Goal: Communication & Community: Participate in discussion

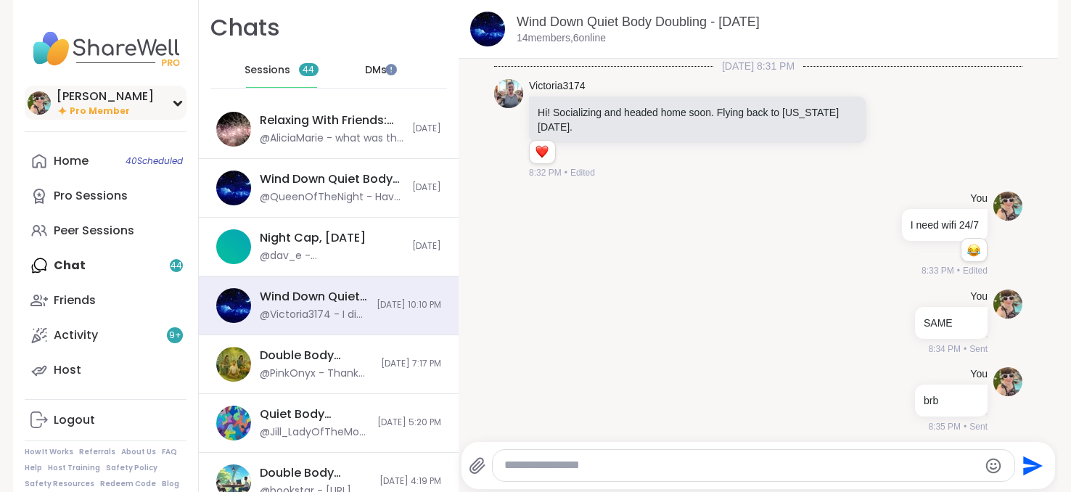
scroll to position [3534, 0]
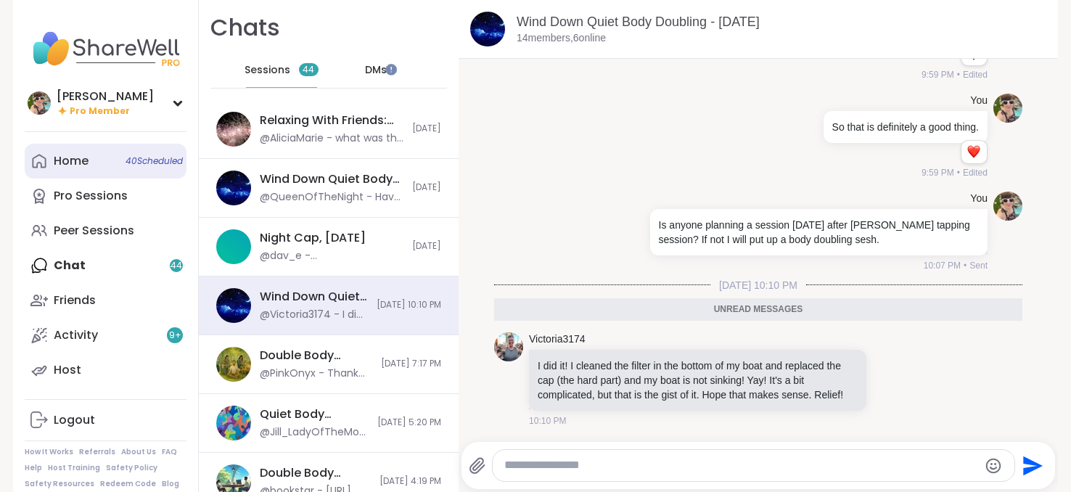
click at [57, 155] on div "Home 40 Scheduled" at bounding box center [71, 161] width 35 height 16
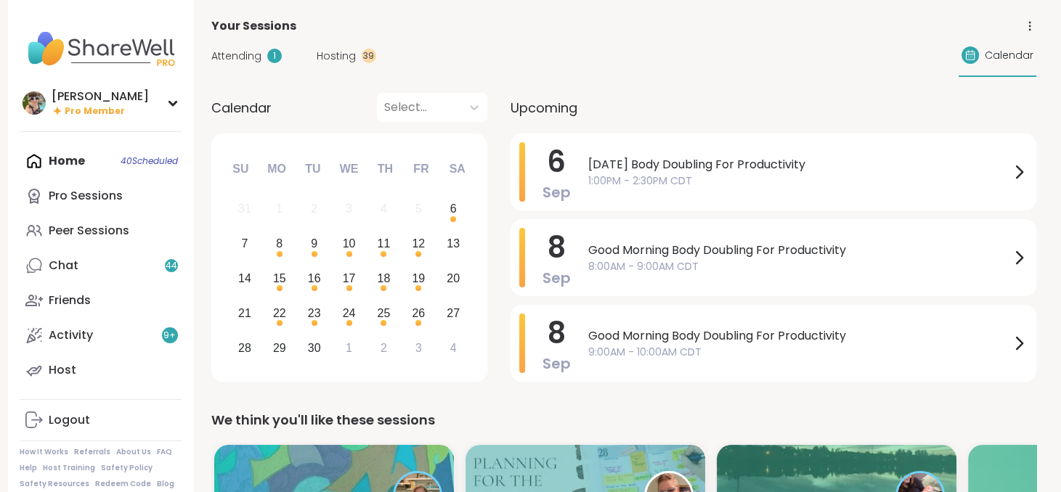
click at [759, 183] on span "1:00PM - 2:30PM CDT" at bounding box center [799, 180] width 422 height 15
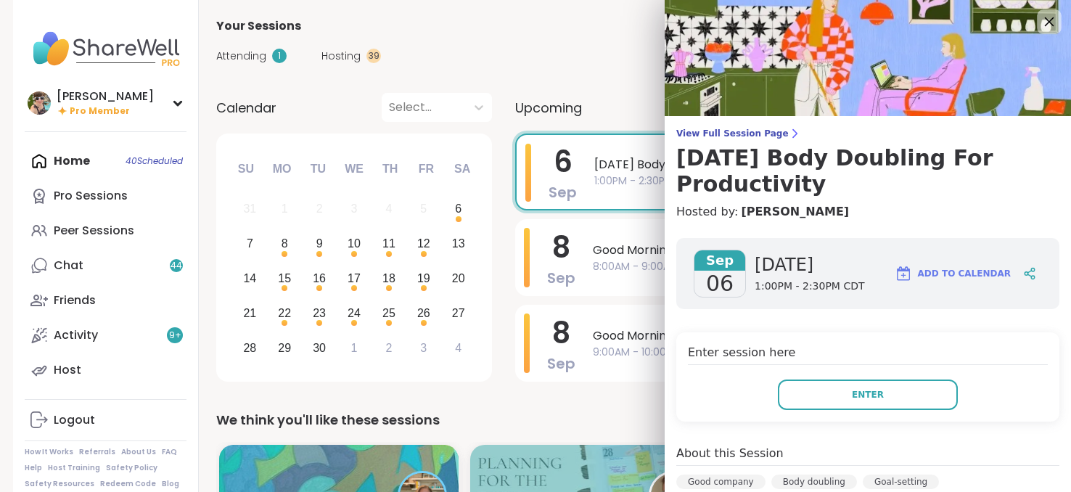
click at [1045, 18] on icon at bounding box center [1049, 21] width 9 height 9
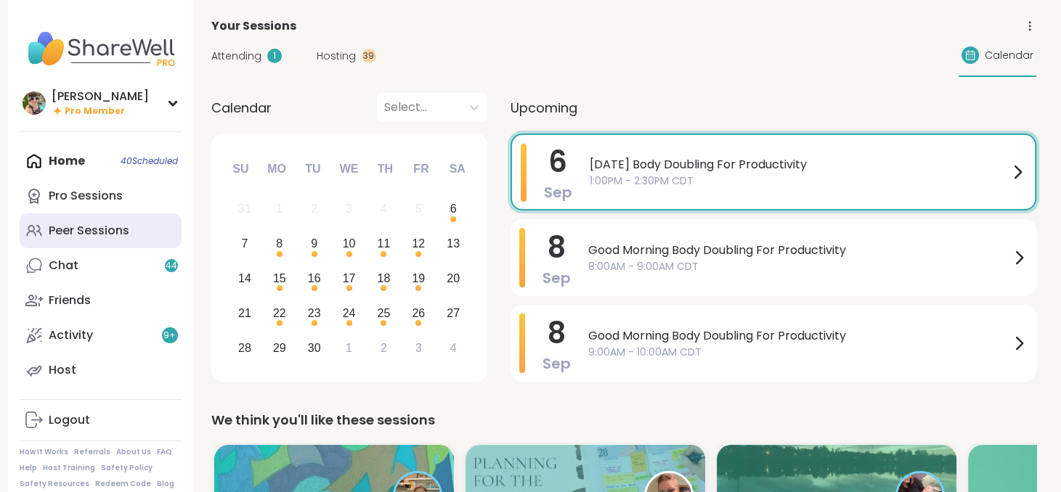
click at [119, 221] on link "Peer Sessions" at bounding box center [101, 230] width 162 height 35
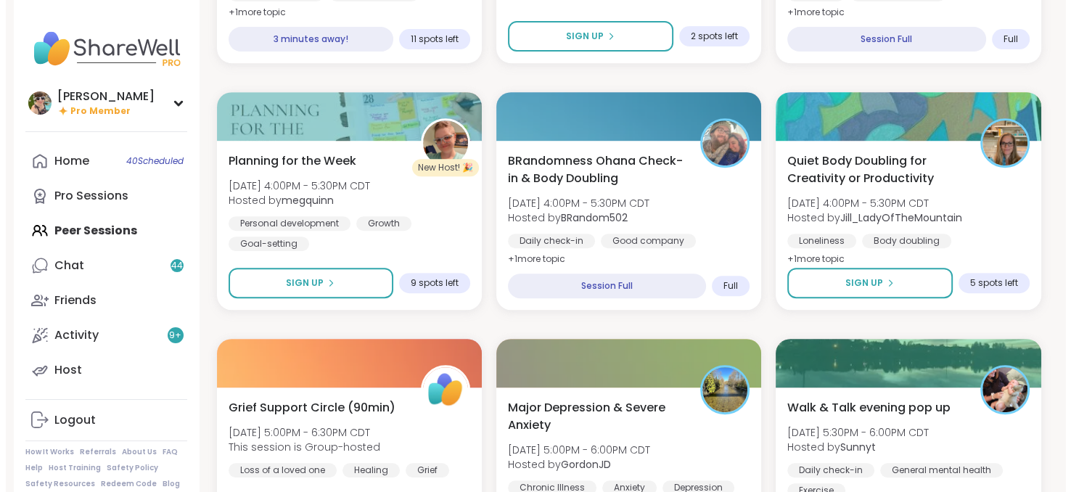
scroll to position [616, 0]
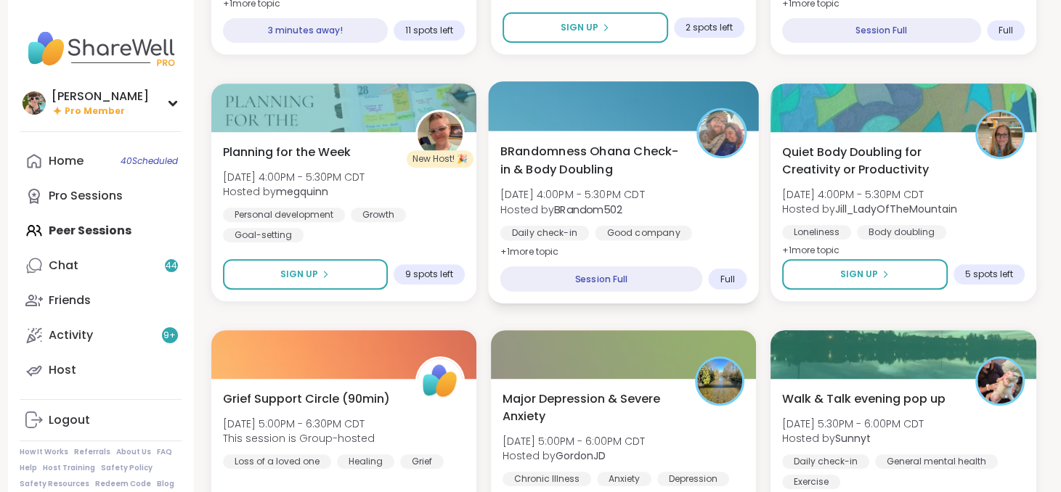
click at [609, 189] on span "[DATE] 4:00PM - 5:30PM CDT" at bounding box center [571, 194] width 144 height 15
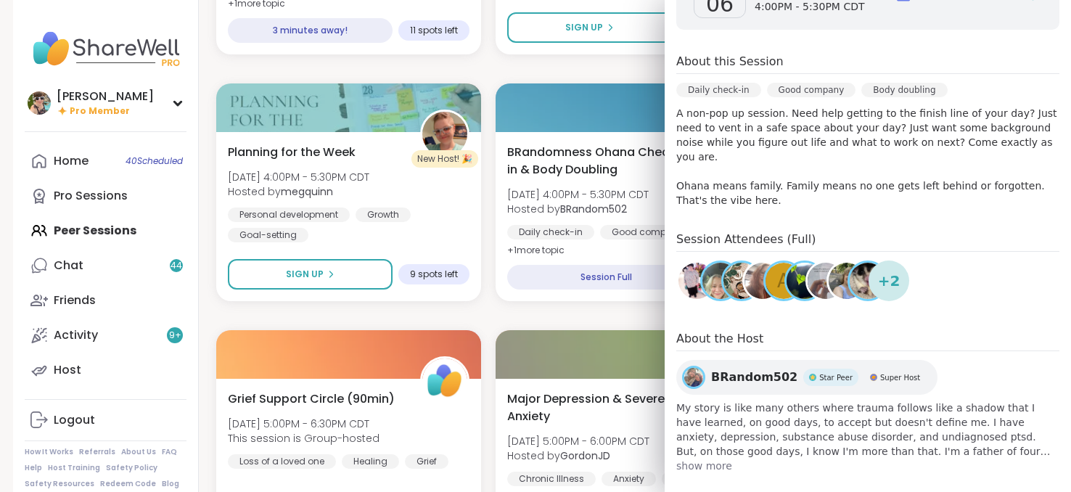
scroll to position [0, 0]
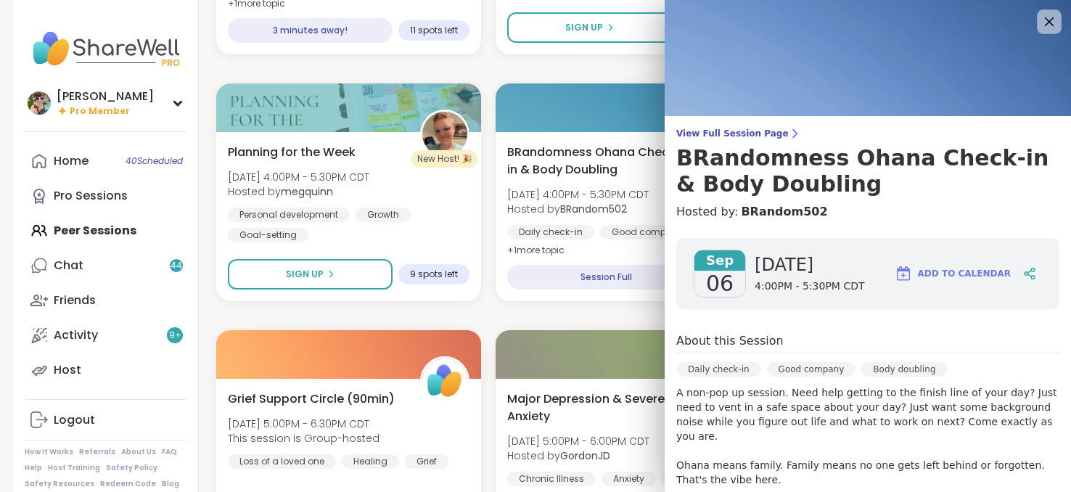
click at [1045, 20] on icon at bounding box center [1049, 21] width 9 height 9
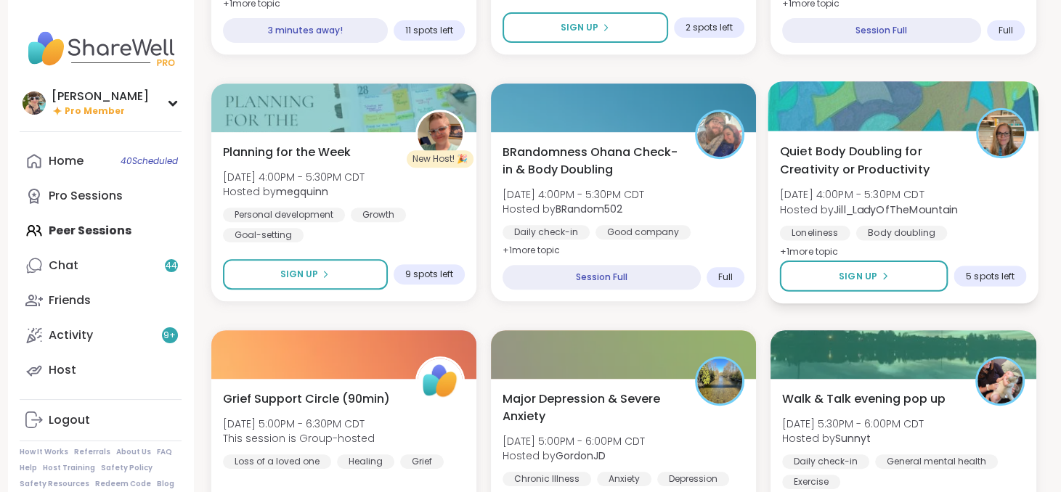
click at [868, 212] on b "Jill_LadyOfTheMountain" at bounding box center [895, 209] width 124 height 15
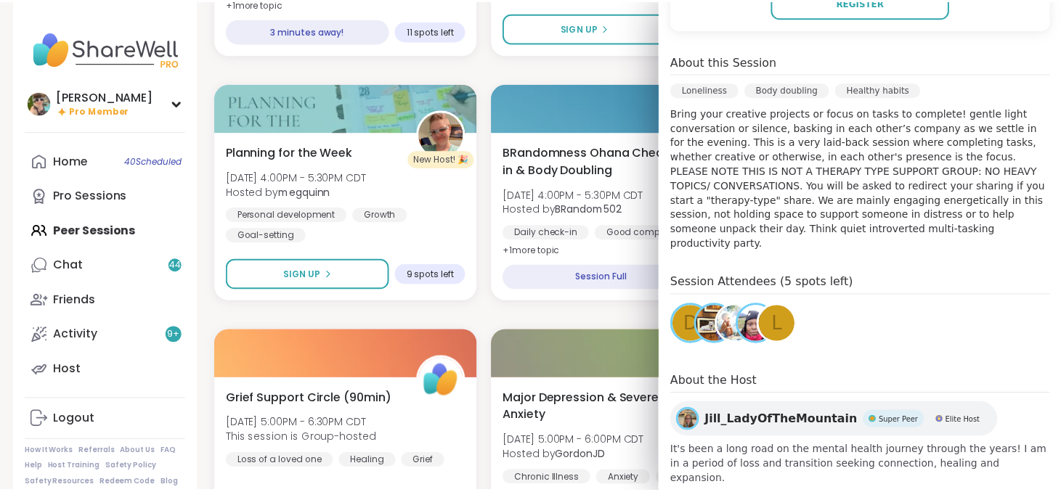
scroll to position [297, 0]
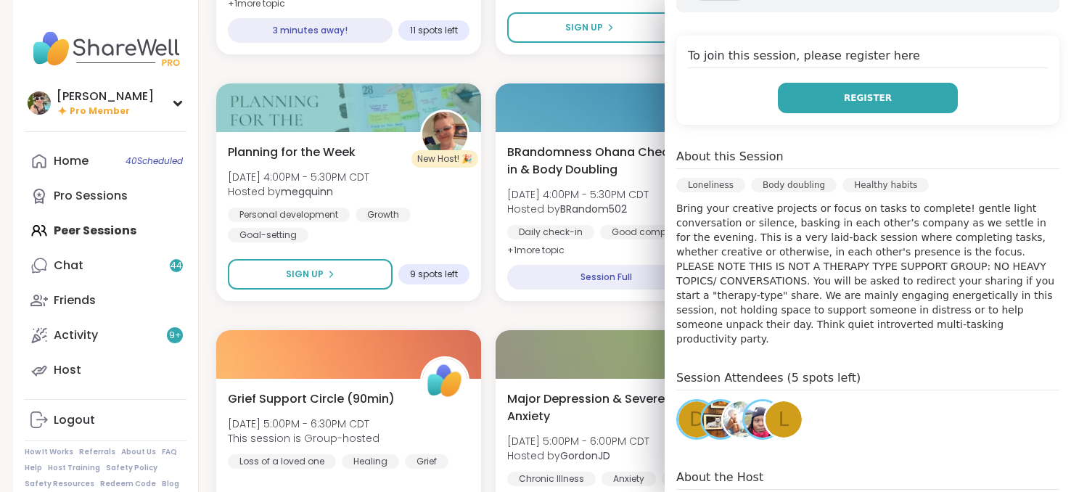
click at [848, 101] on span "Register" at bounding box center [868, 97] width 48 height 13
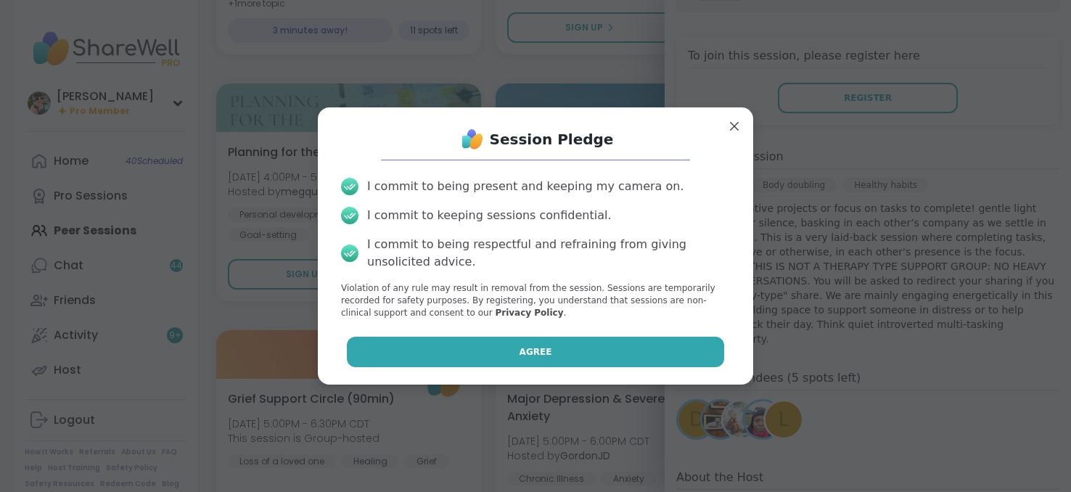
click at [536, 337] on button "Agree" at bounding box center [536, 352] width 378 height 30
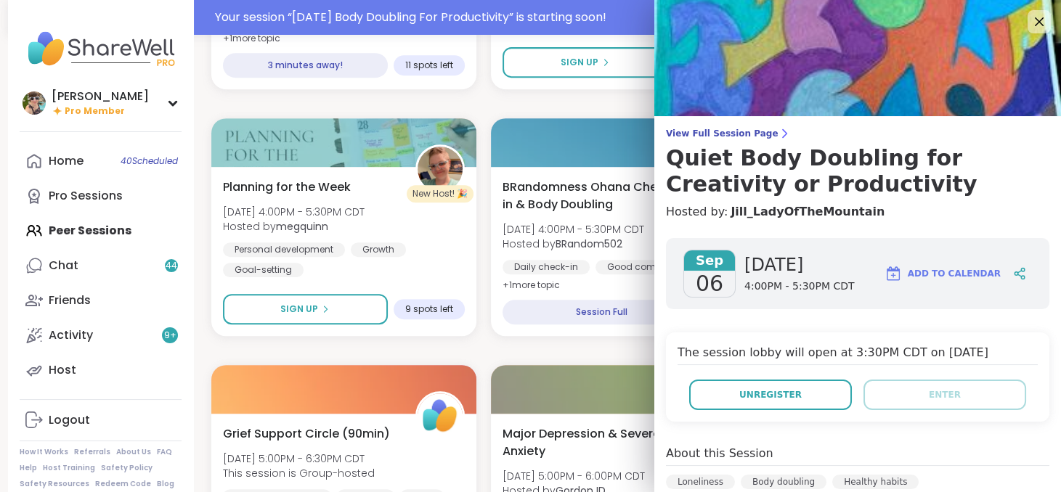
scroll to position [650, 0]
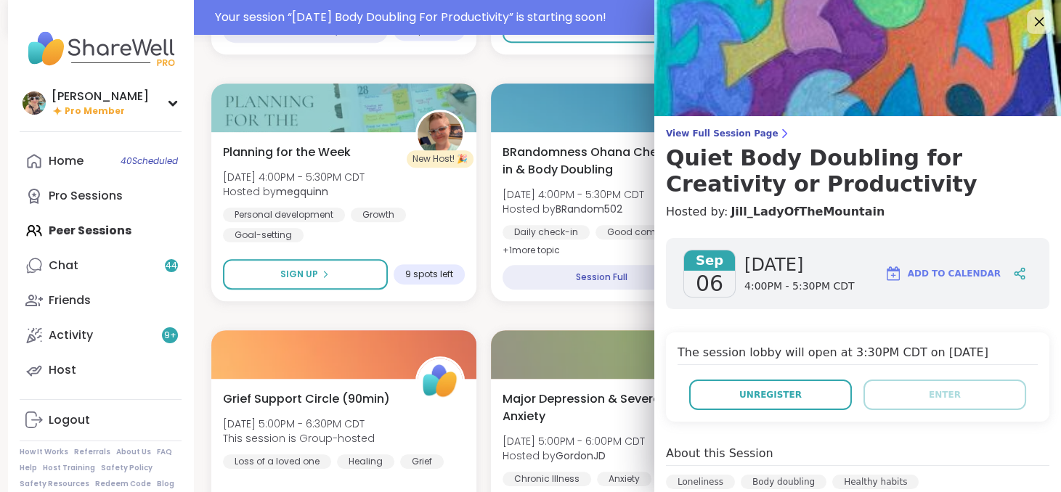
click at [1029, 20] on icon at bounding box center [1038, 21] width 18 height 18
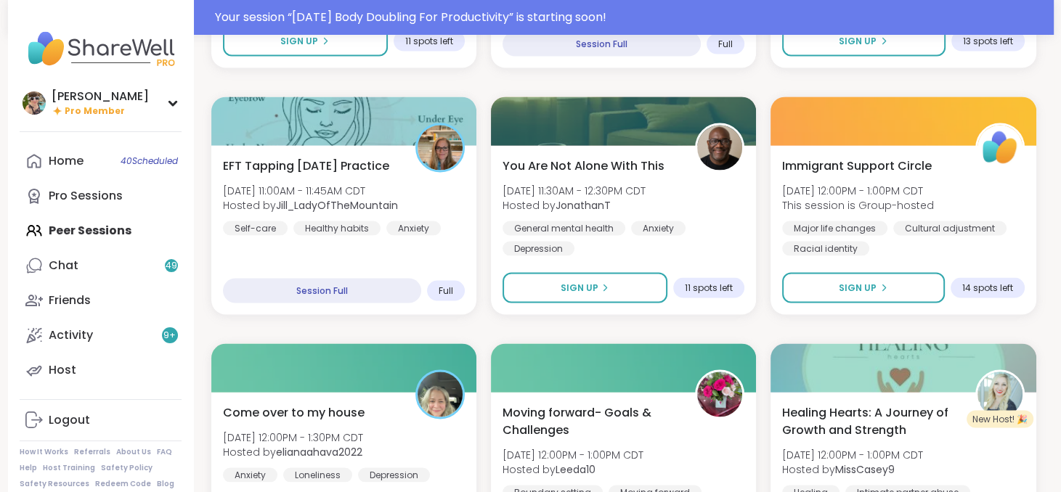
scroll to position [2740, 0]
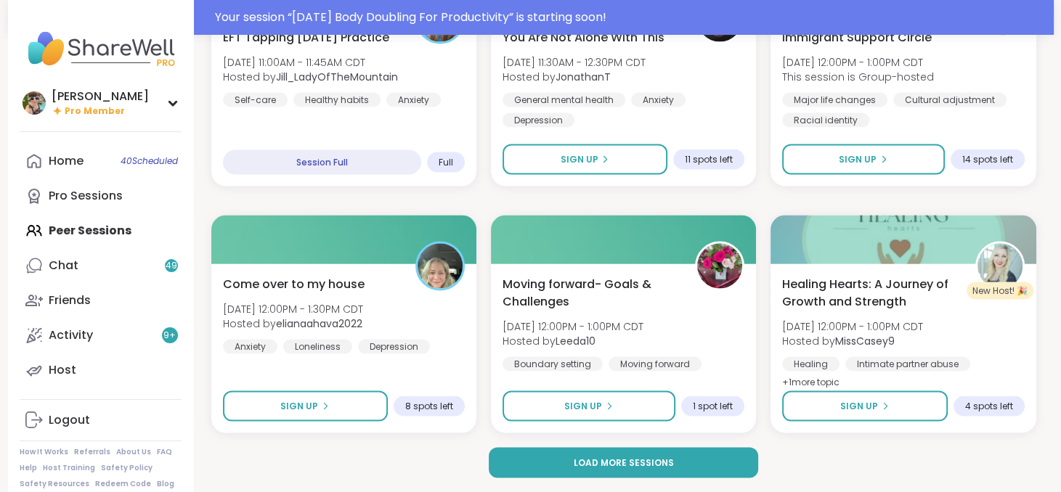
click at [963, 139] on div "Immigrant Support Circle [DATE] 12:00PM - 1:00PM CDT This session is Group-host…" at bounding box center [902, 101] width 265 height 169
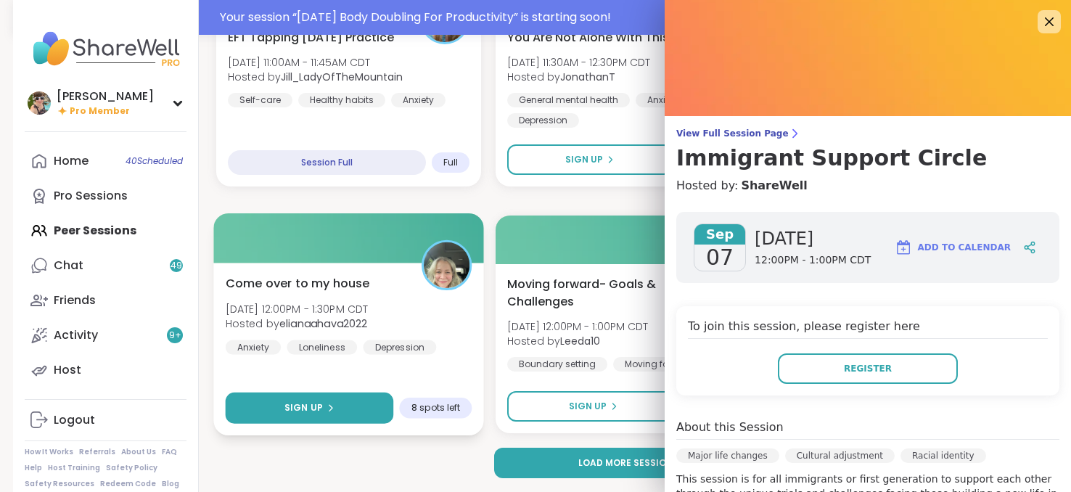
click at [326, 409] on icon at bounding box center [330, 408] width 9 height 9
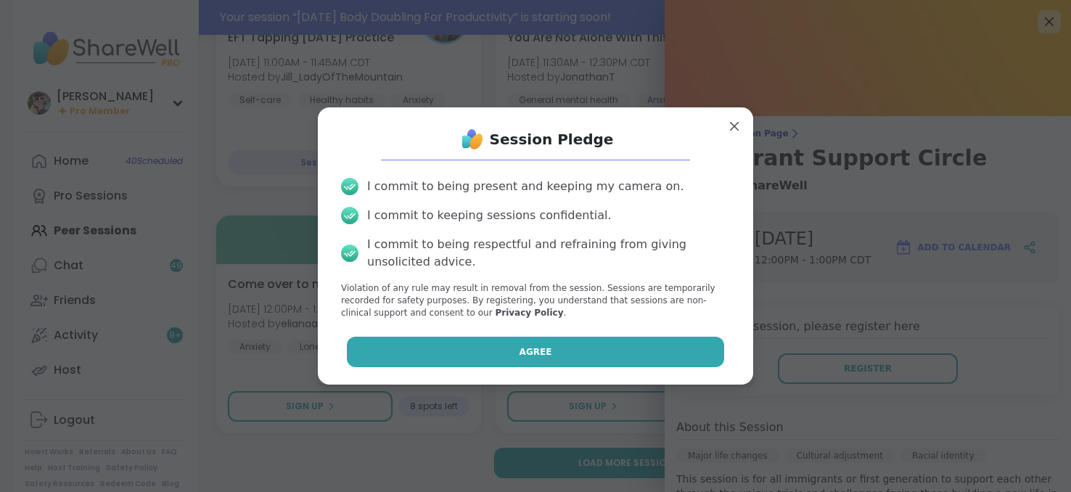
click at [541, 355] on button "Agree" at bounding box center [536, 352] width 378 height 30
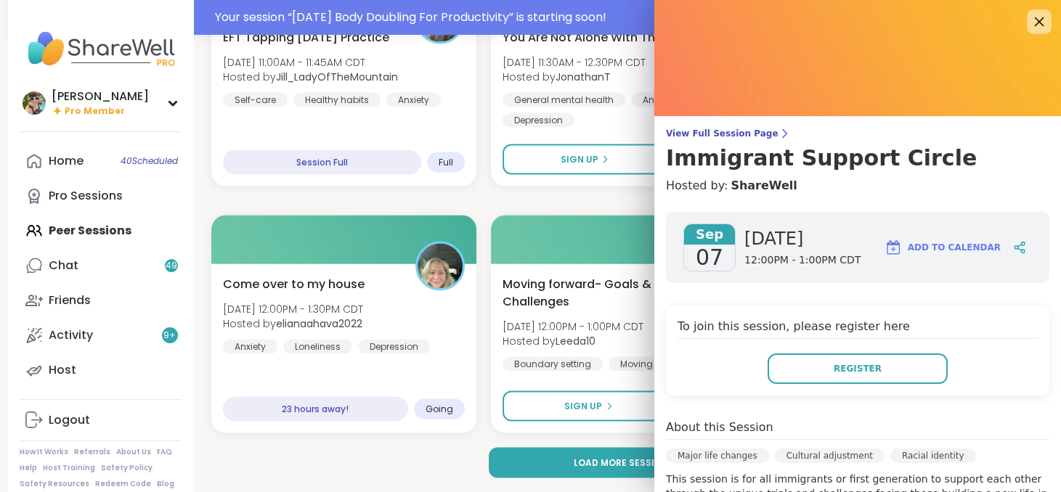
click at [1026, 32] on div at bounding box center [1038, 21] width 25 height 25
click at [1029, 26] on icon at bounding box center [1038, 21] width 18 height 18
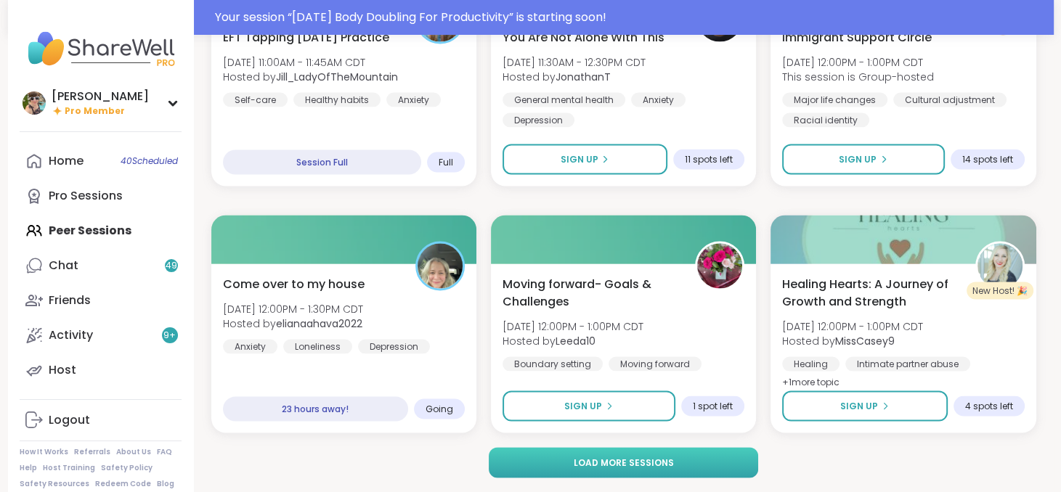
click at [698, 455] on button "Load more sessions" at bounding box center [623, 463] width 269 height 30
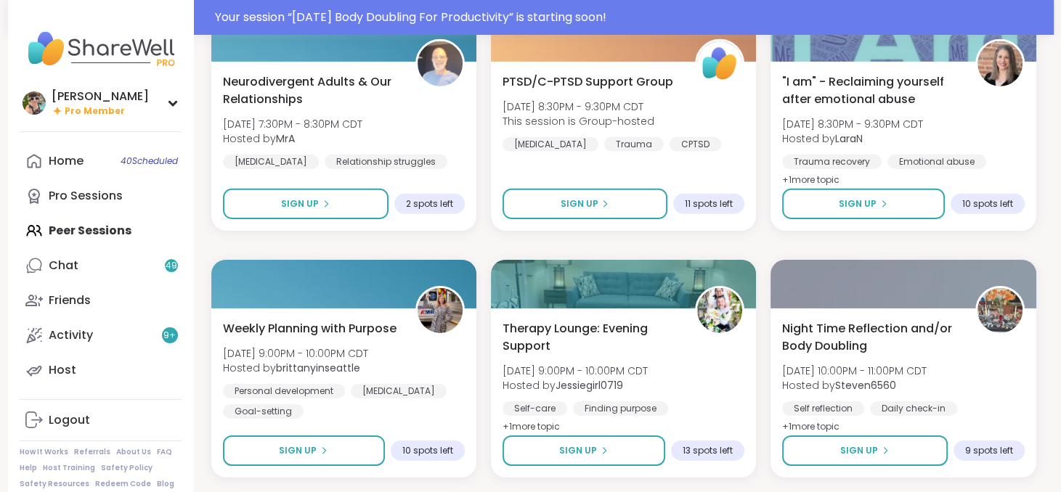
scroll to position [4573, 0]
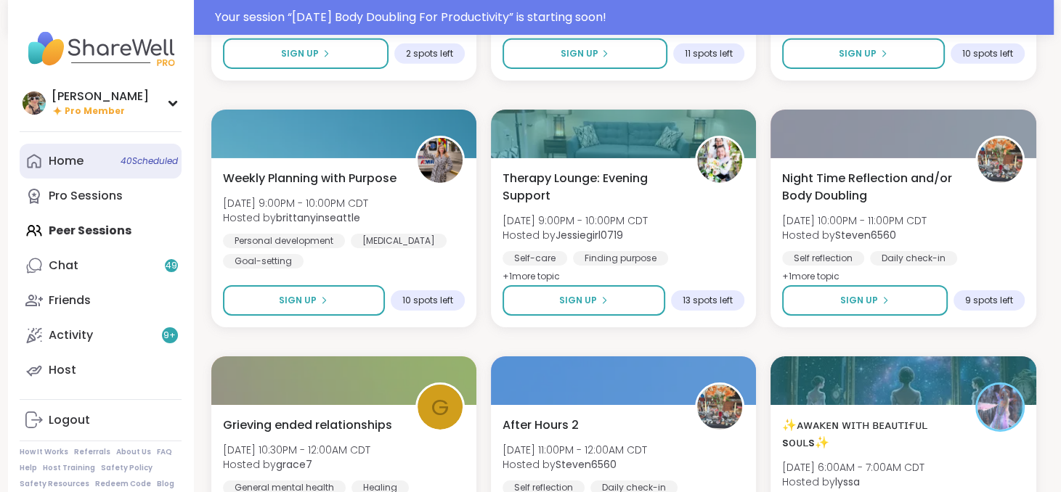
click at [93, 166] on link "Home 40 Scheduled" at bounding box center [101, 161] width 162 height 35
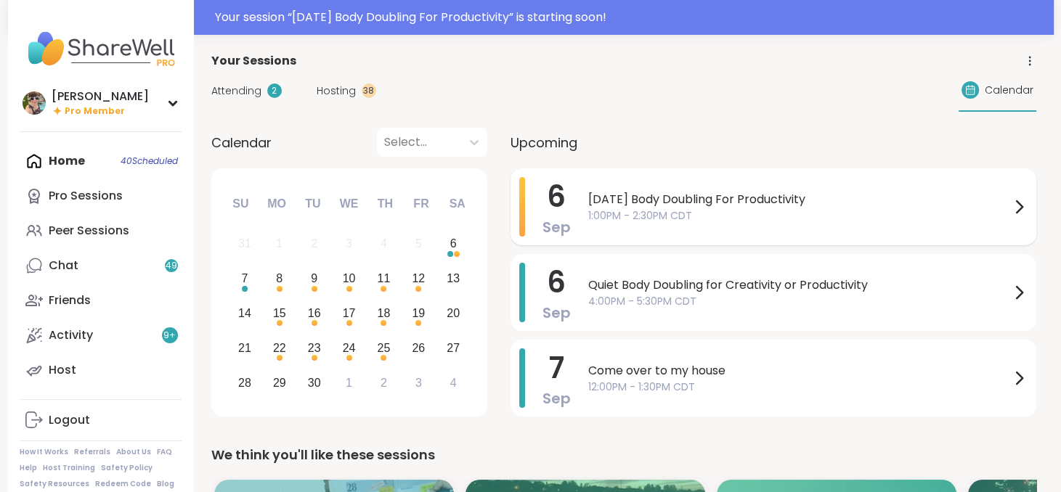
click at [642, 195] on span "[DATE] Body Doubling For Productivity" at bounding box center [799, 199] width 422 height 17
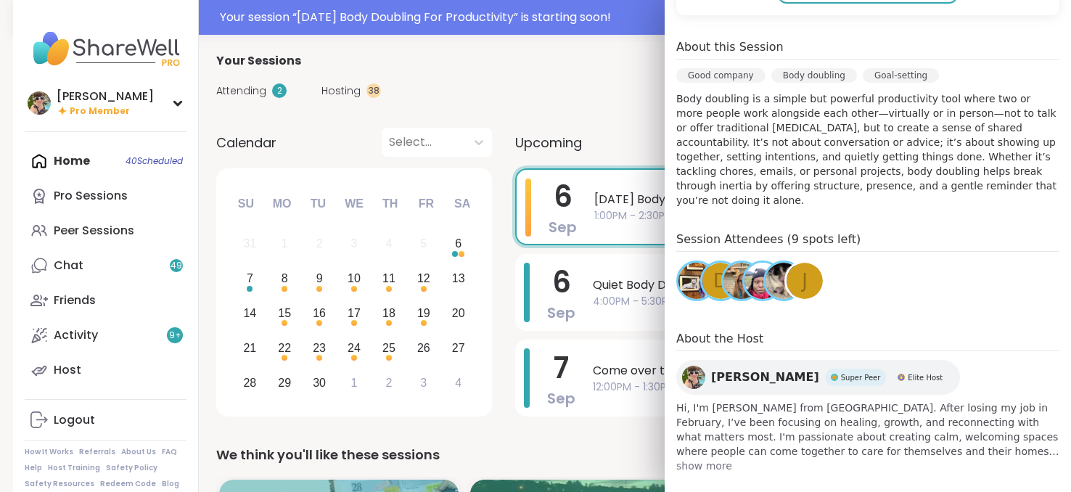
scroll to position [407, 0]
click at [802, 267] on span "j" at bounding box center [805, 281] width 6 height 28
click at [766, 266] on img at bounding box center [784, 281] width 36 height 36
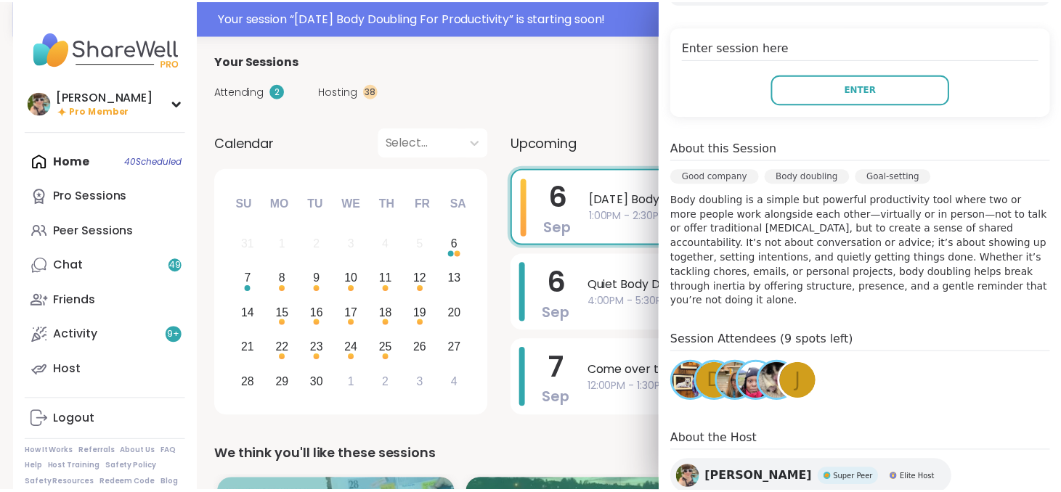
scroll to position [0, 0]
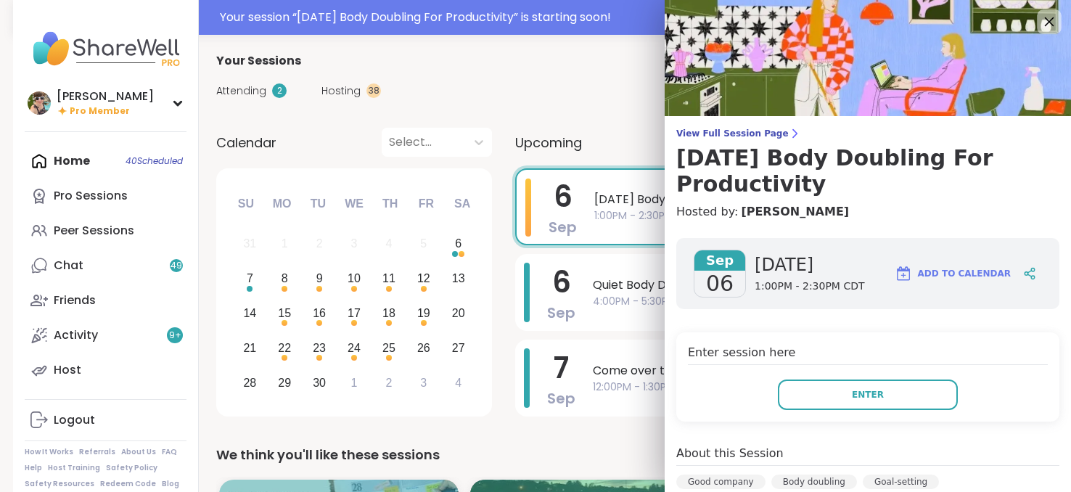
click at [1040, 23] on icon at bounding box center [1049, 21] width 18 height 18
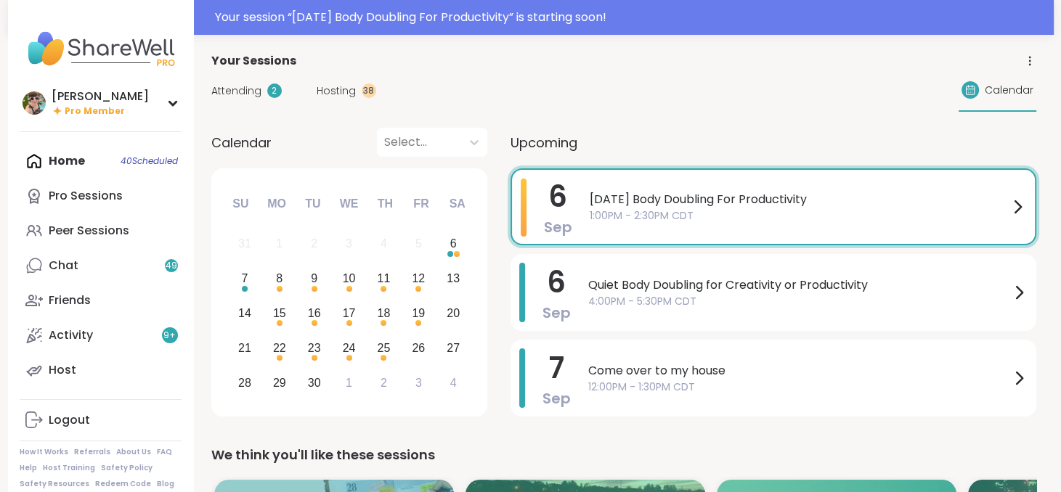
click at [790, 200] on span "[DATE] Body Doubling For Productivity" at bounding box center [798, 199] width 419 height 17
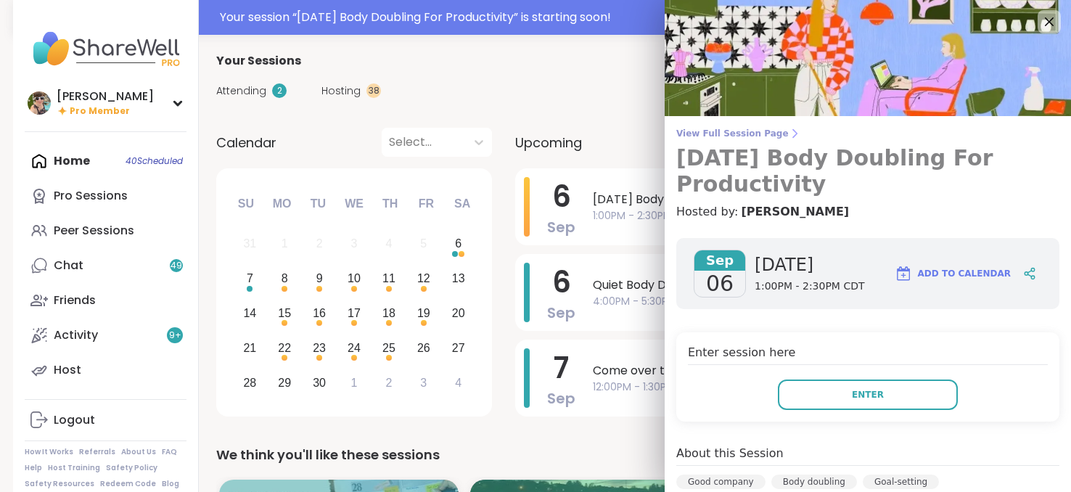
click at [700, 131] on span "View Full Session Page" at bounding box center [868, 134] width 383 height 12
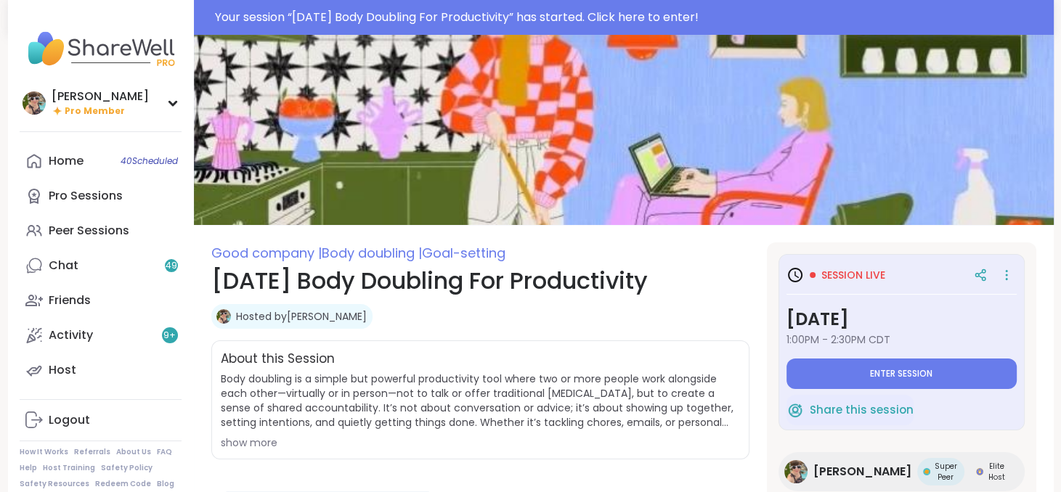
type textarea "*"
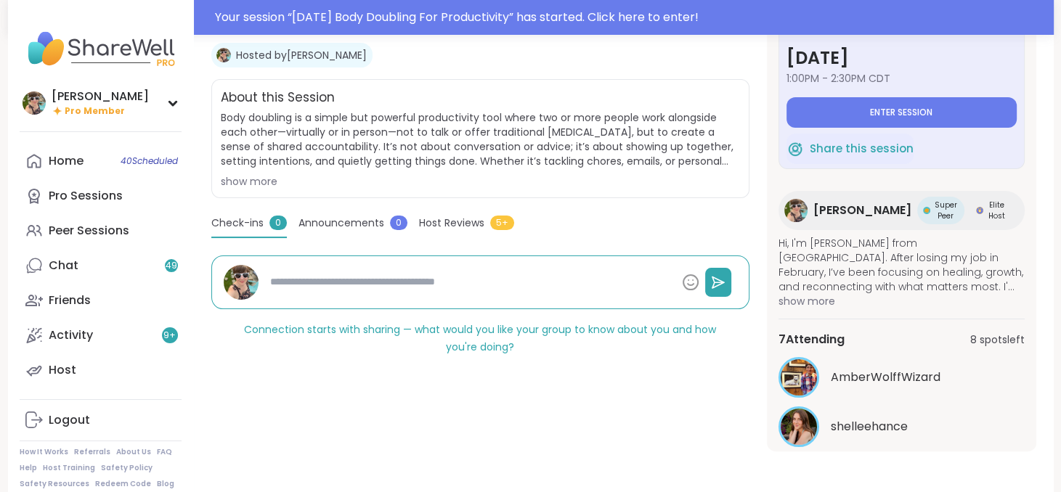
scroll to position [258, 0]
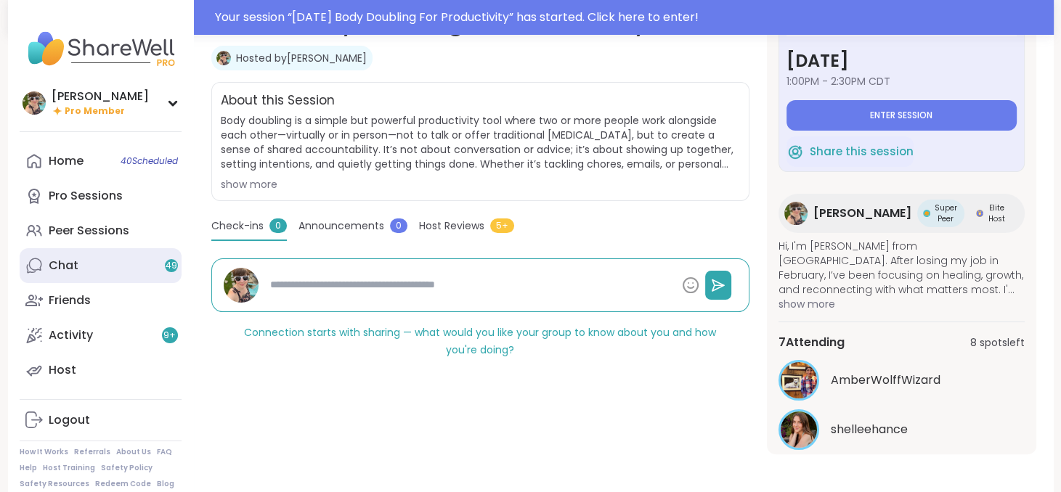
click at [90, 267] on link "Chat 49" at bounding box center [101, 265] width 162 height 35
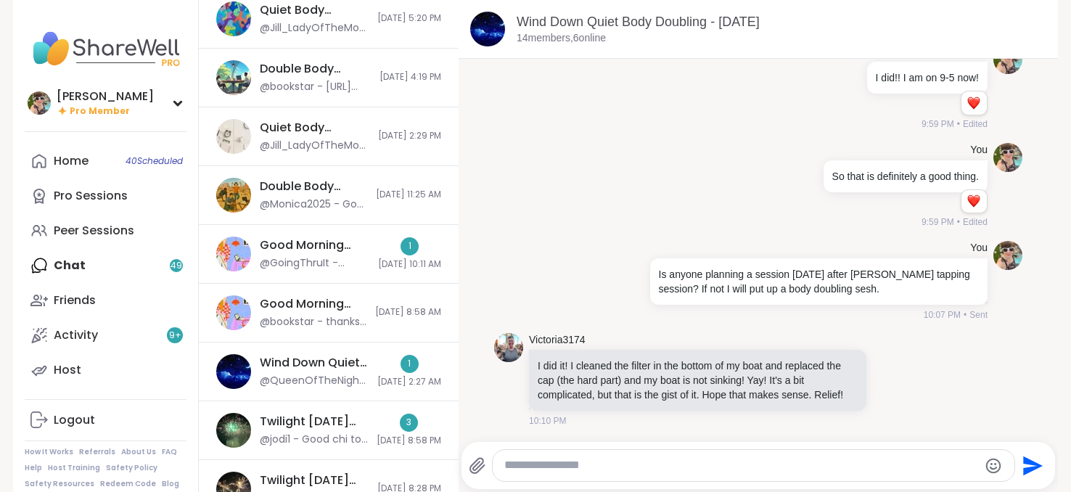
scroll to position [523, 0]
click at [315, 237] on div "Good Morning Body Doubling For Productivity, [DATE]" at bounding box center [315, 245] width 110 height 16
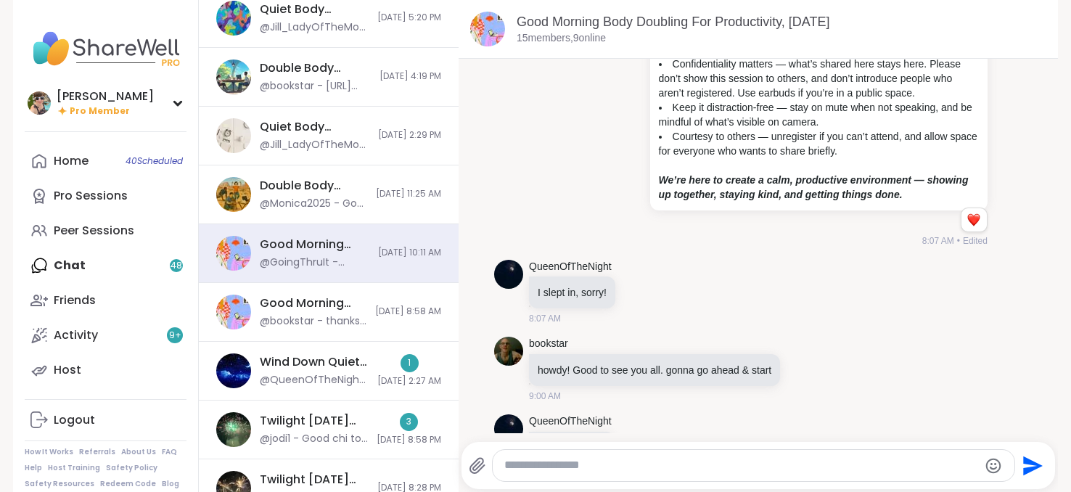
scroll to position [0, 0]
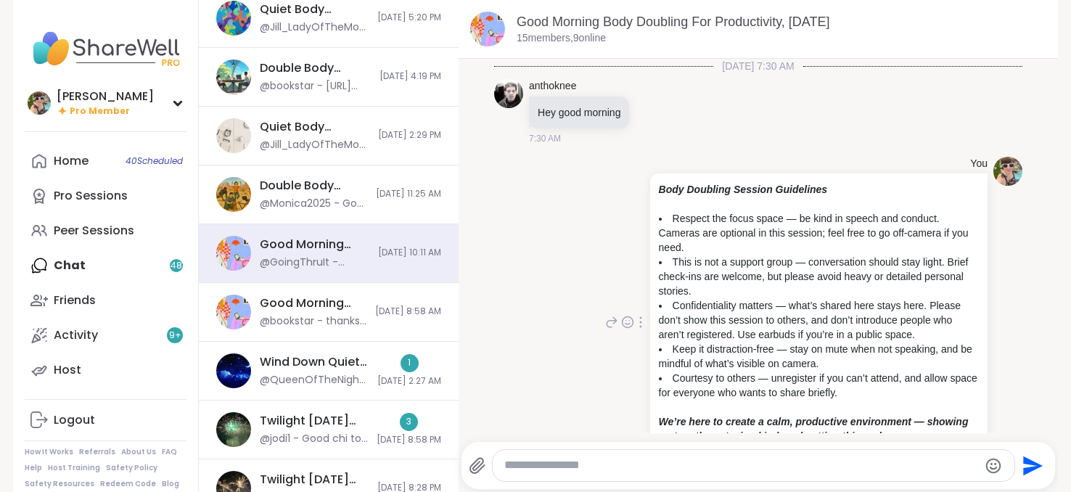
click at [634, 317] on div at bounding box center [640, 322] width 13 height 17
click at [625, 336] on icon at bounding box center [632, 343] width 15 height 15
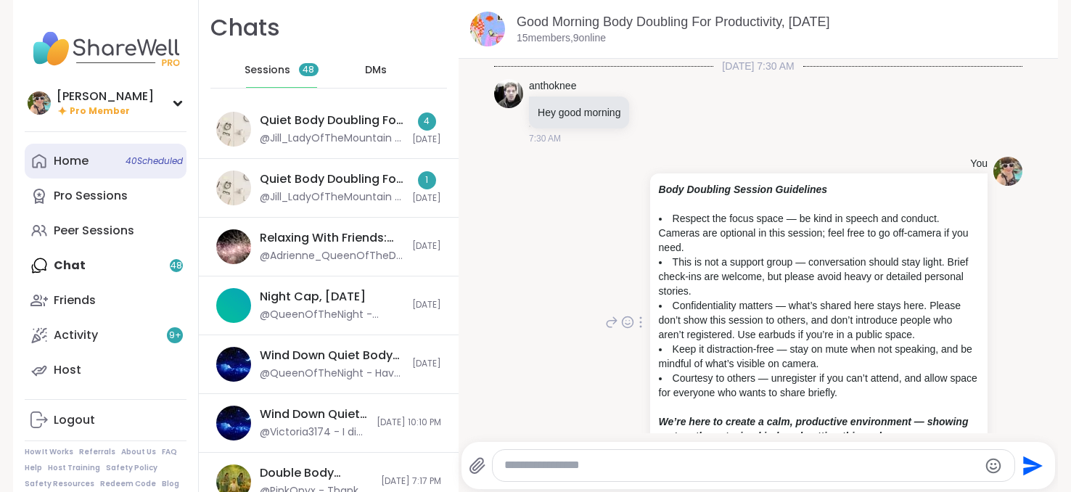
click at [86, 173] on link "Home 40 Scheduled" at bounding box center [106, 161] width 162 height 35
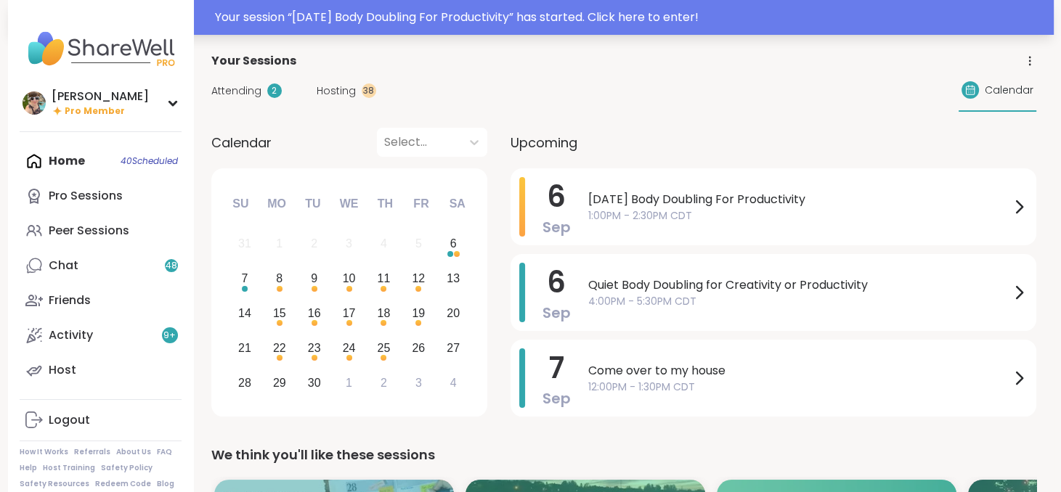
click at [455, 20] on div "Your session “ [DATE] Body Doubling For Productivity ” has started. Click here …" at bounding box center [630, 17] width 830 height 17
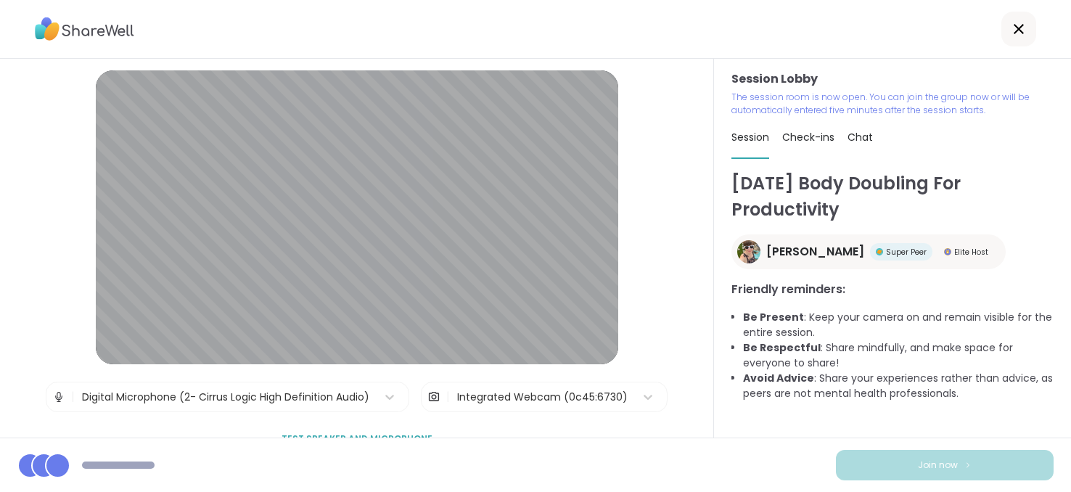
click at [714, 372] on div "Session Lobby The session room is now open. You can join the group now or will …" at bounding box center [892, 248] width 357 height 379
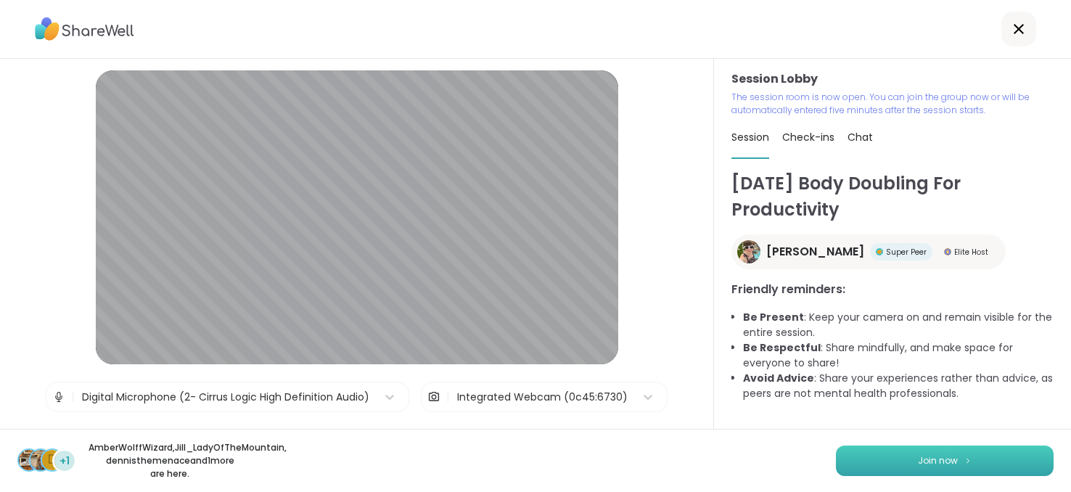
click at [872, 446] on button "Join now" at bounding box center [945, 461] width 218 height 30
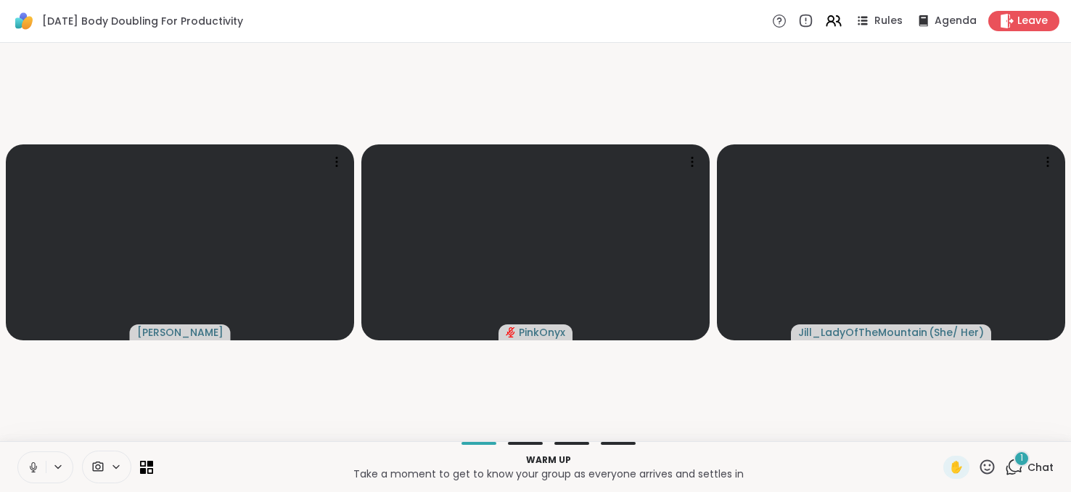
click at [1028, 470] on span "Chat" at bounding box center [1041, 467] width 26 height 15
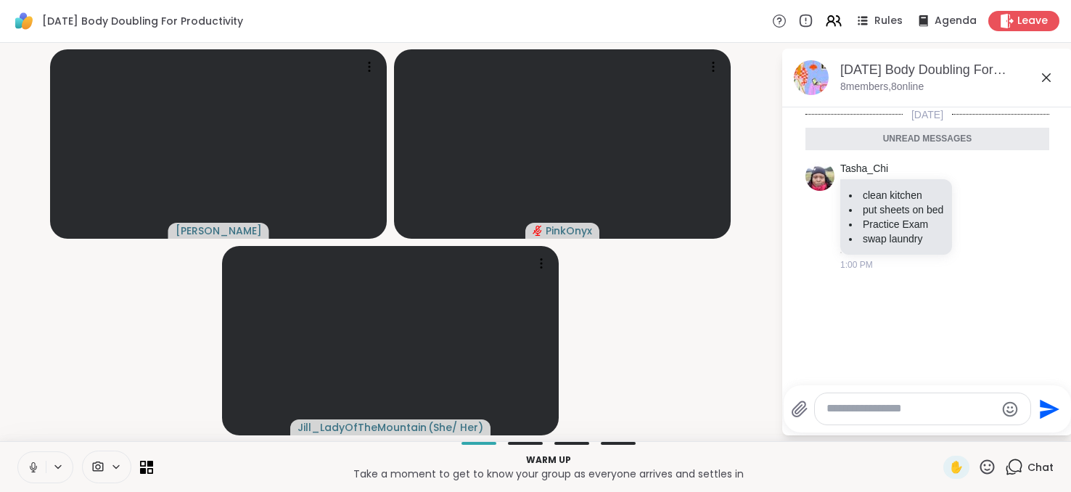
click at [888, 415] on textarea "Type your message" at bounding box center [911, 408] width 169 height 15
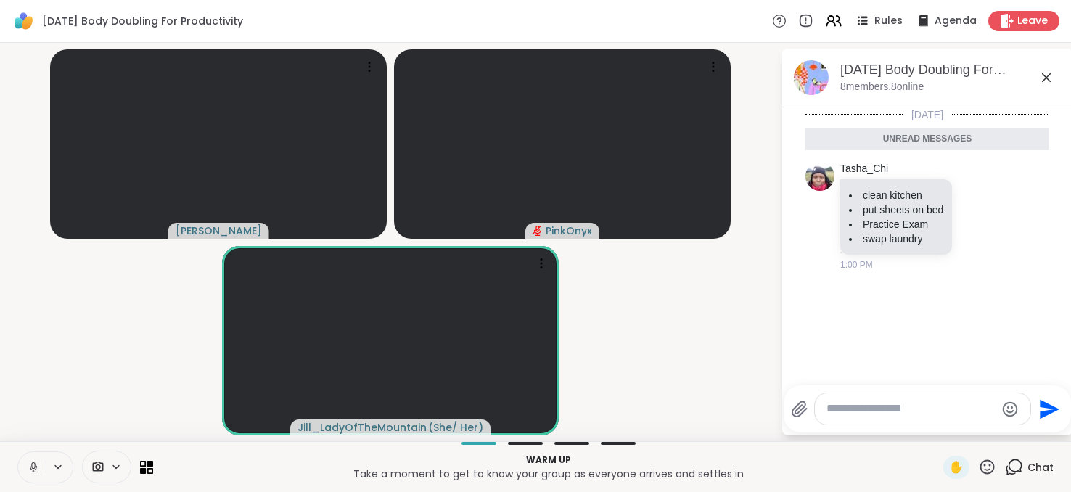
paste textarea "**********"
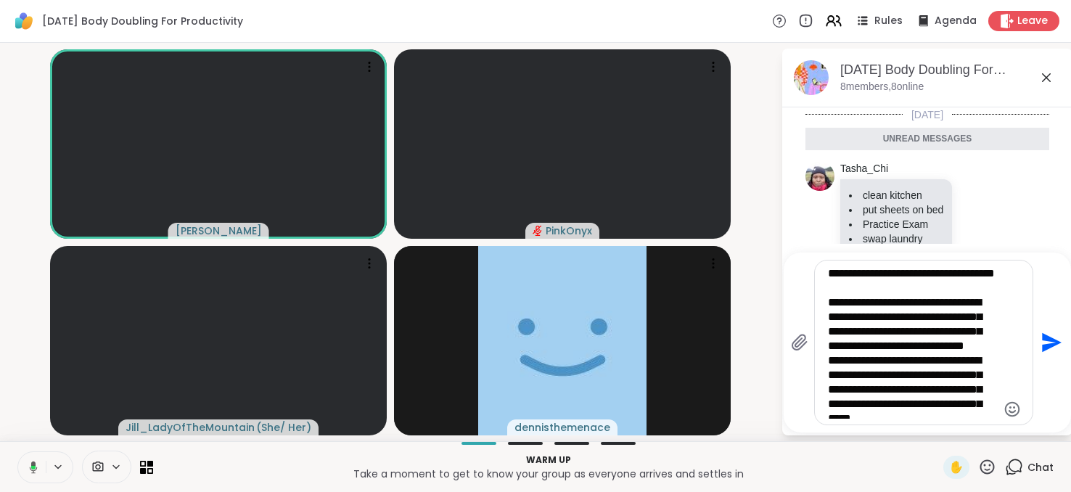
type textarea "**********"
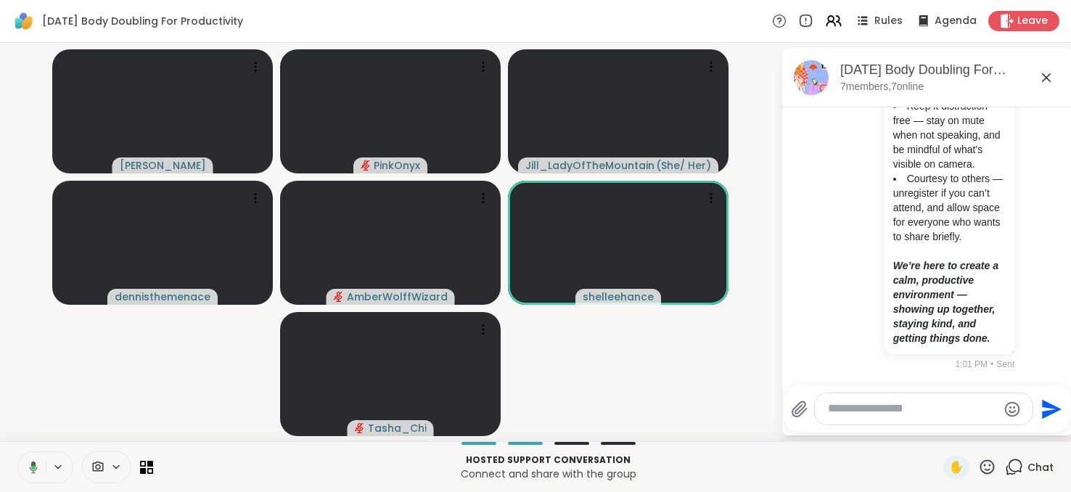
scroll to position [639, 0]
click at [33, 463] on icon at bounding box center [33, 465] width 4 height 7
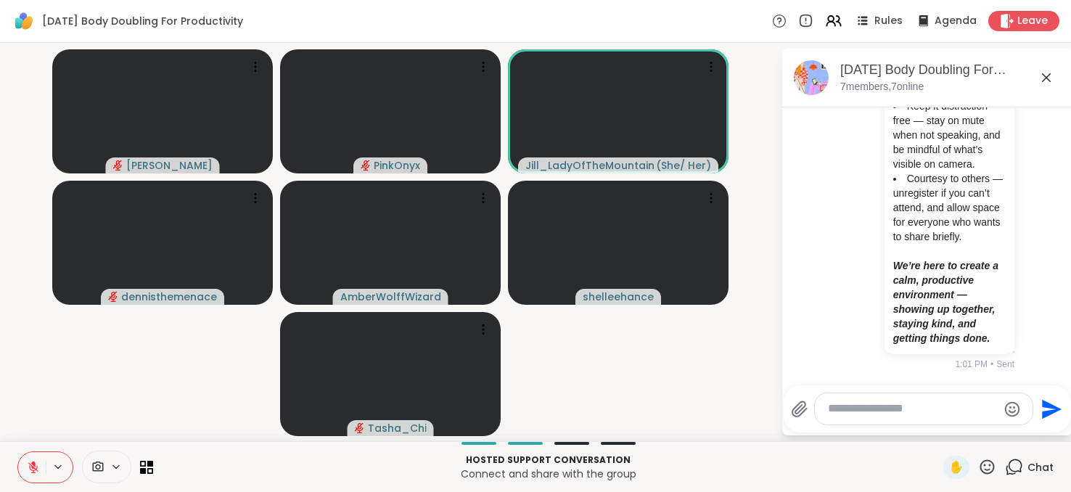
click at [979, 467] on icon at bounding box center [988, 467] width 18 height 18
click at [938, 430] on span "❤️" at bounding box center [945, 428] width 15 height 17
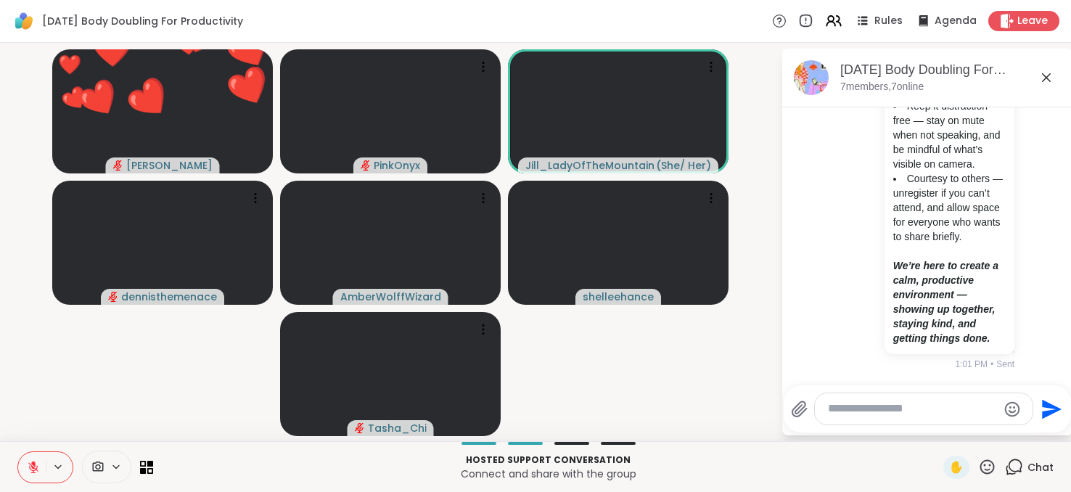
click at [900, 417] on div at bounding box center [924, 408] width 218 height 31
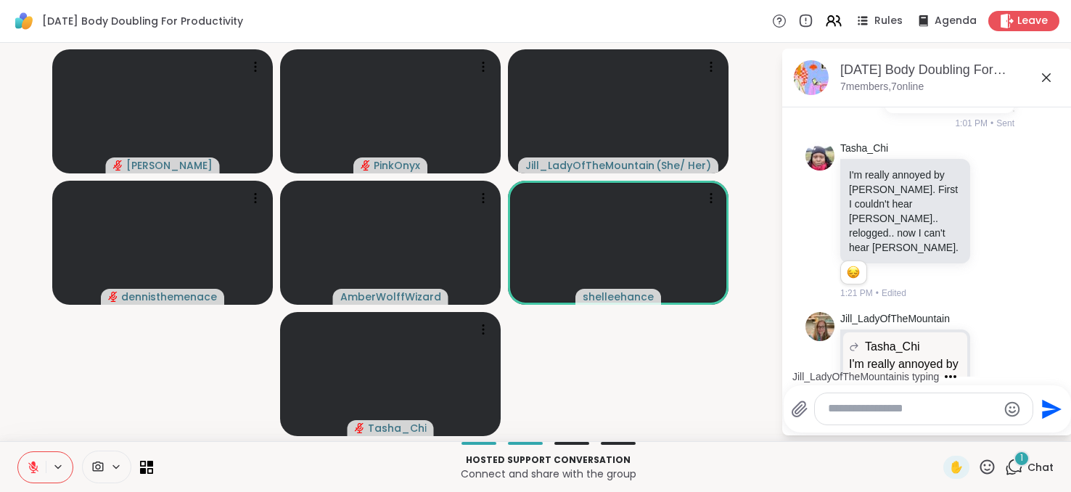
scroll to position [955, 0]
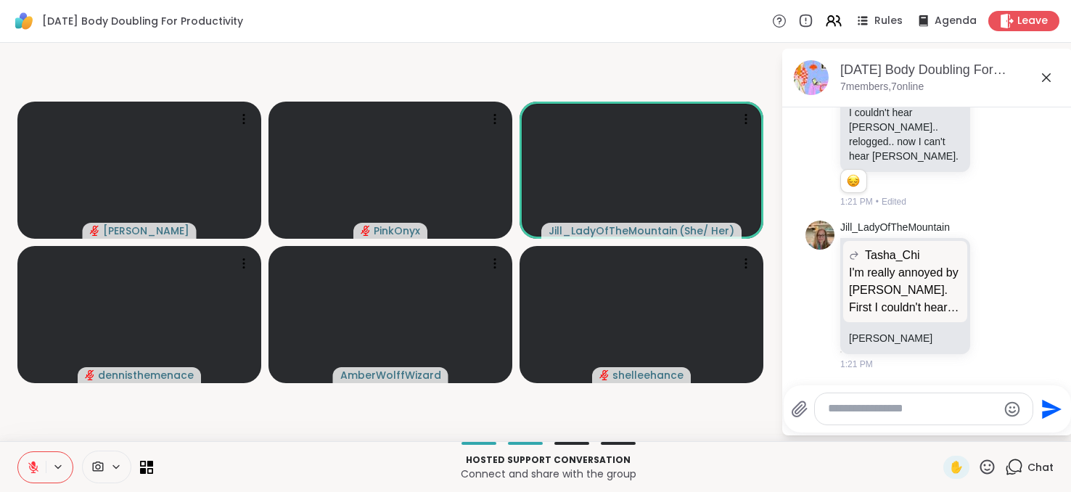
click at [35, 469] on icon at bounding box center [33, 467] width 10 height 10
click at [35, 469] on icon at bounding box center [33, 467] width 13 height 13
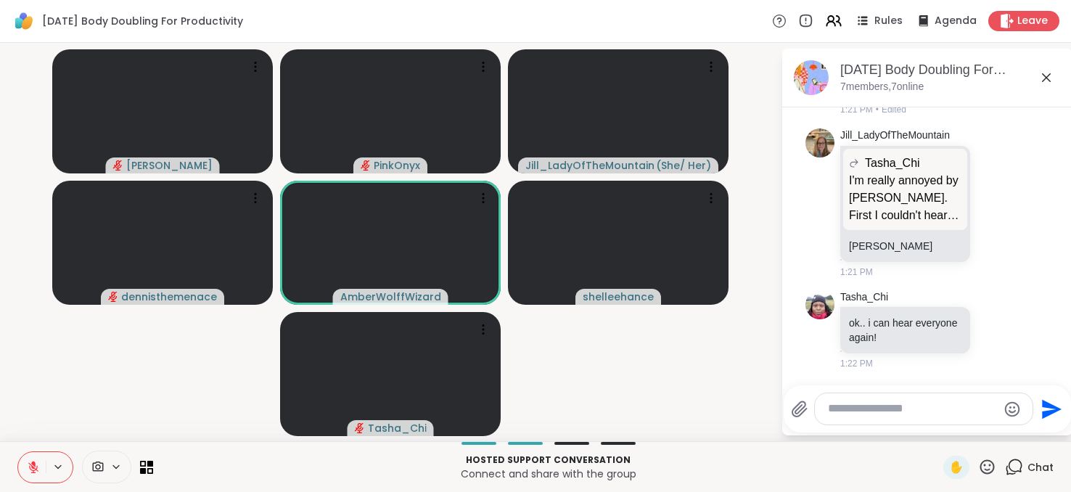
scroll to position [1068, 0]
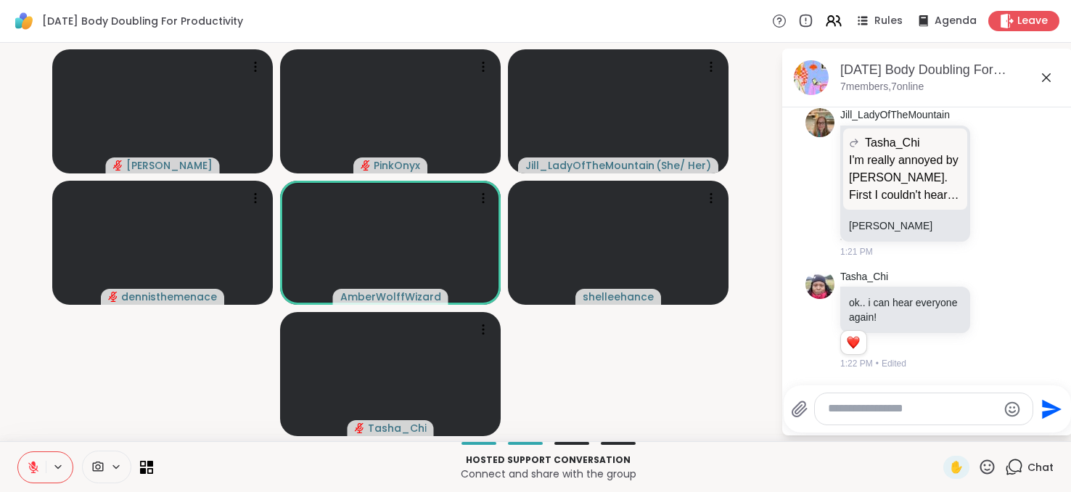
click at [36, 459] on button at bounding box center [32, 467] width 28 height 30
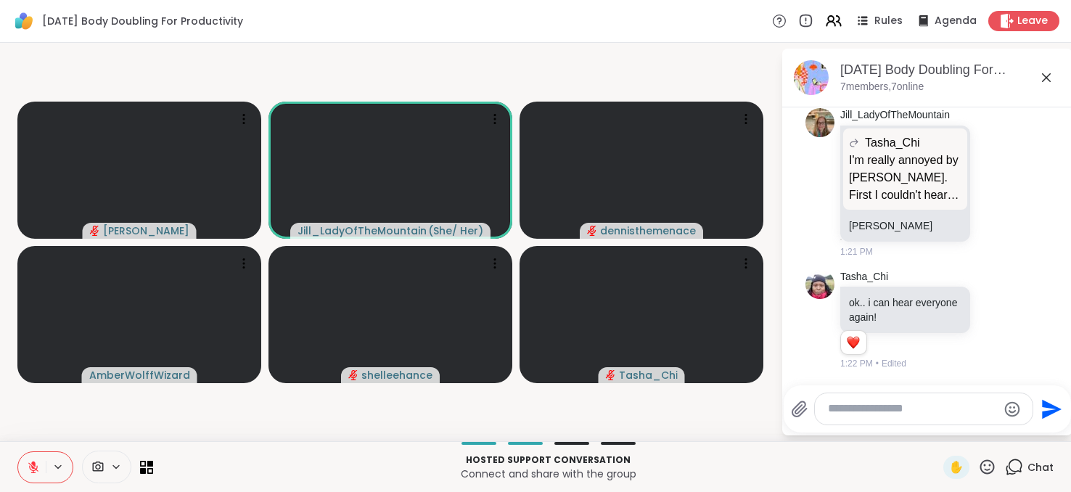
click at [20, 463] on button at bounding box center [32, 467] width 28 height 30
click at [20, 467] on button at bounding box center [32, 467] width 28 height 30
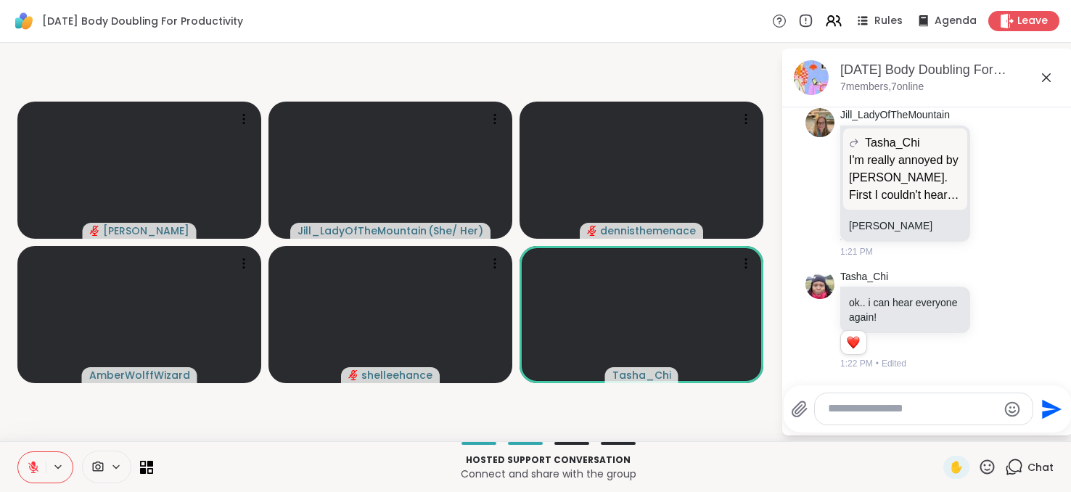
click at [830, 411] on textarea "Type your message" at bounding box center [912, 408] width 169 height 15
type textarea "**********"
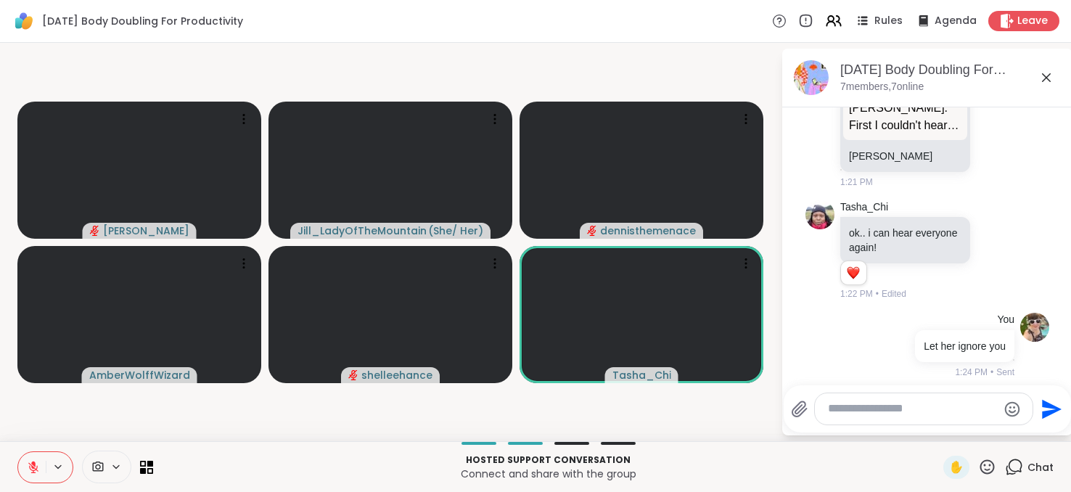
scroll to position [1145, 0]
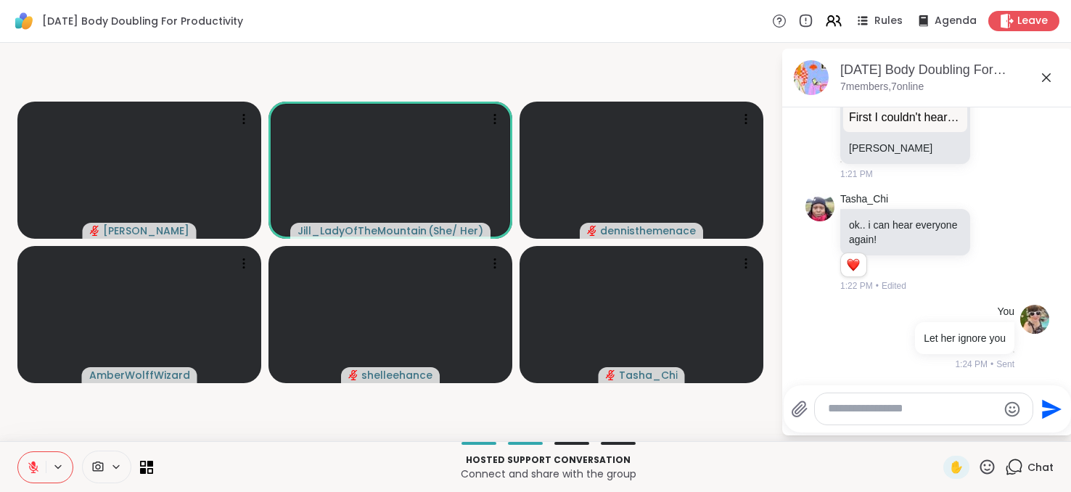
click at [32, 472] on icon at bounding box center [33, 467] width 13 height 13
click at [32, 472] on icon at bounding box center [33, 471] width 4 height 1
click at [33, 467] on icon at bounding box center [33, 467] width 10 height 10
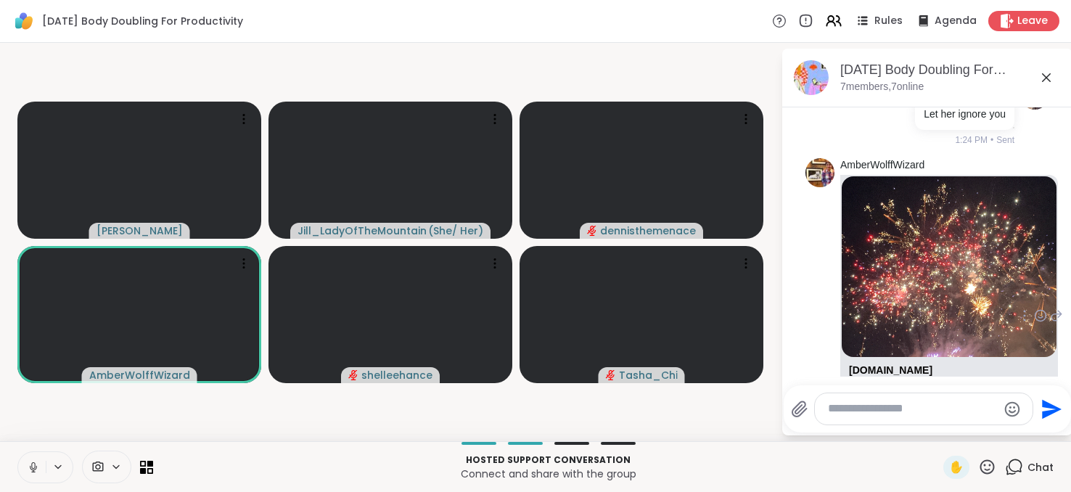
scroll to position [1503, 0]
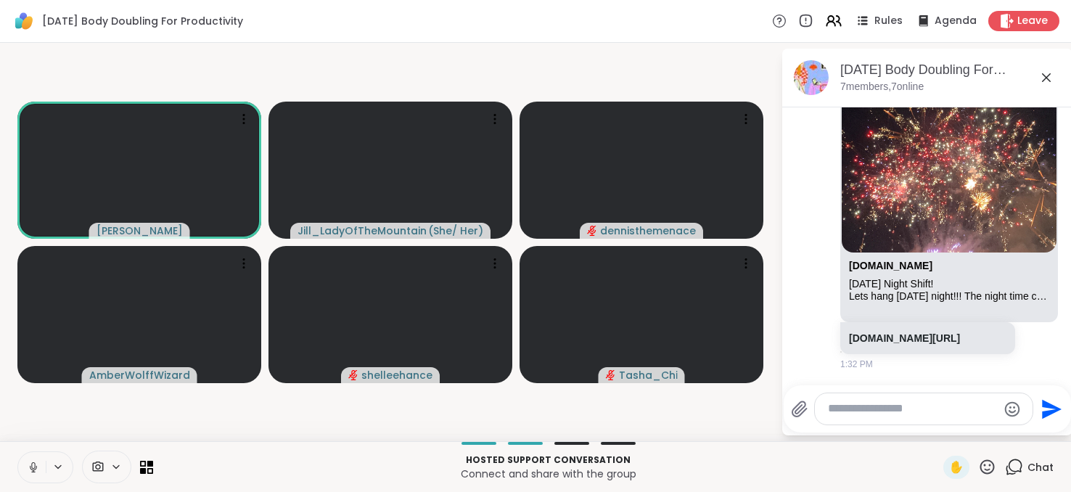
click at [36, 475] on button at bounding box center [32, 467] width 28 height 30
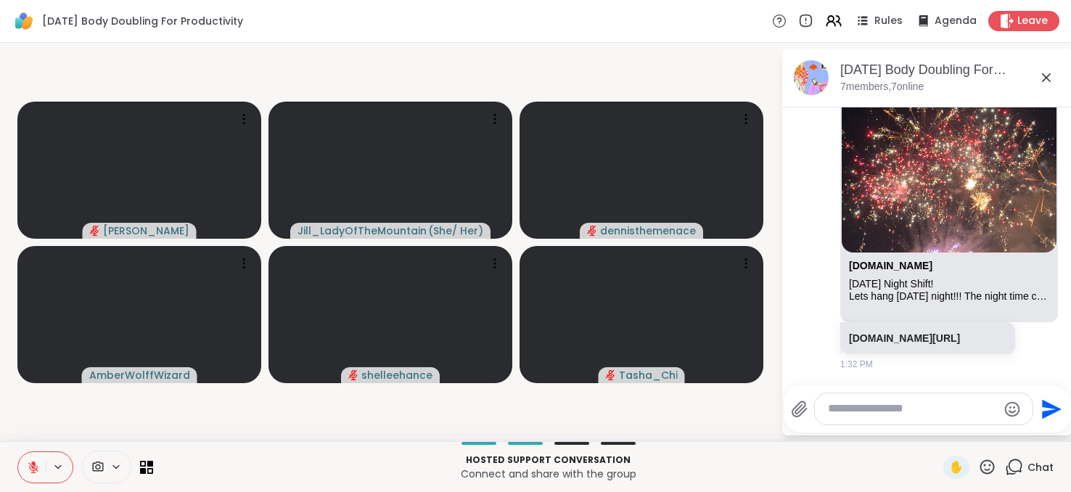
click at [32, 475] on button at bounding box center [32, 467] width 28 height 30
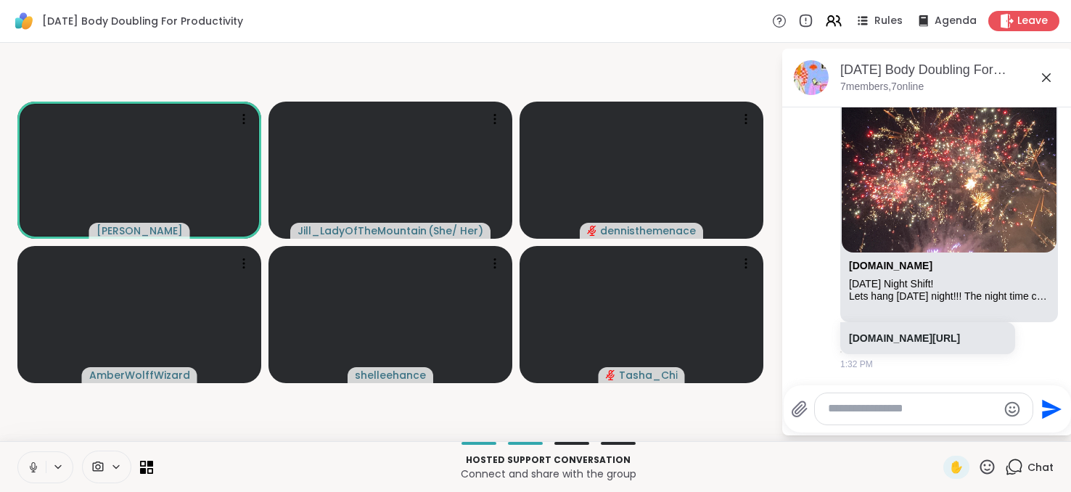
click at [32, 475] on button at bounding box center [32, 467] width 28 height 30
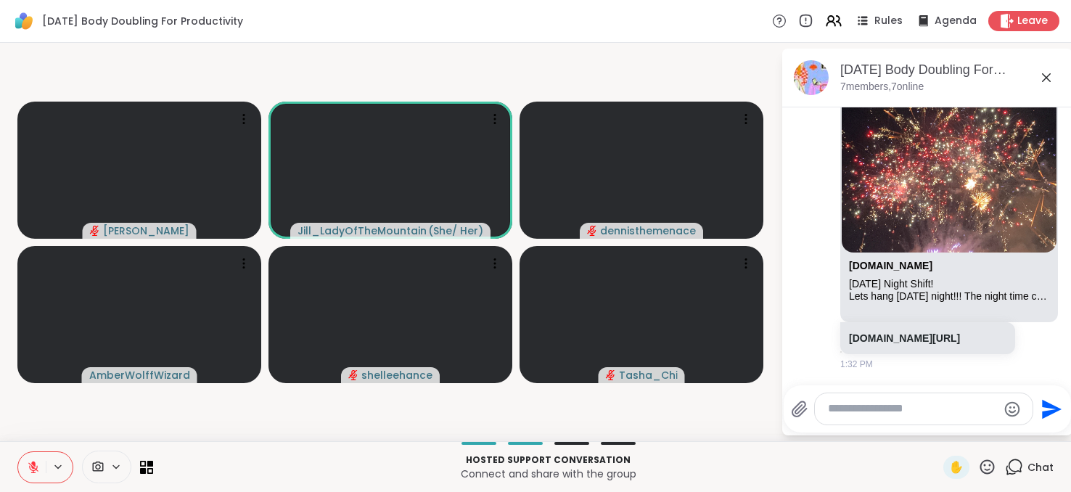
click at [32, 475] on button at bounding box center [32, 467] width 28 height 30
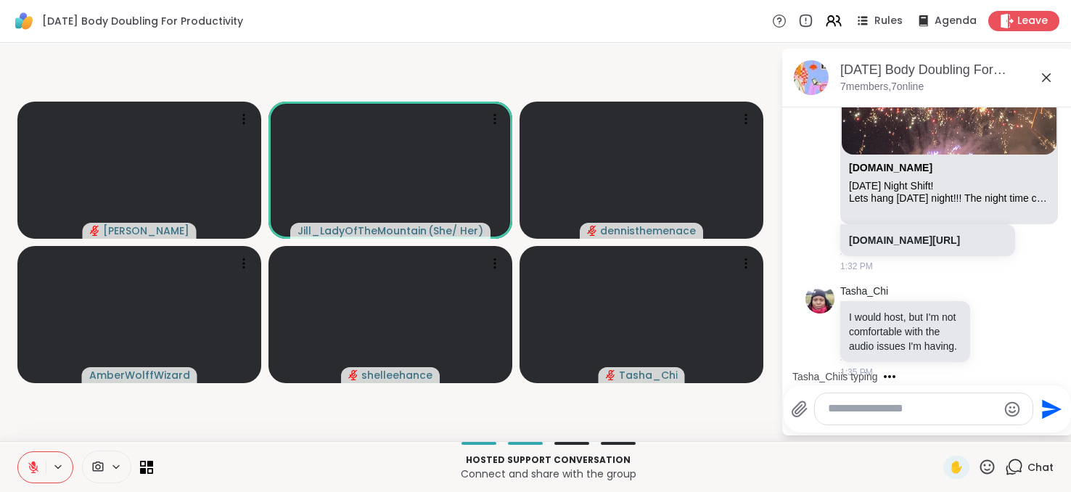
scroll to position [1623, 0]
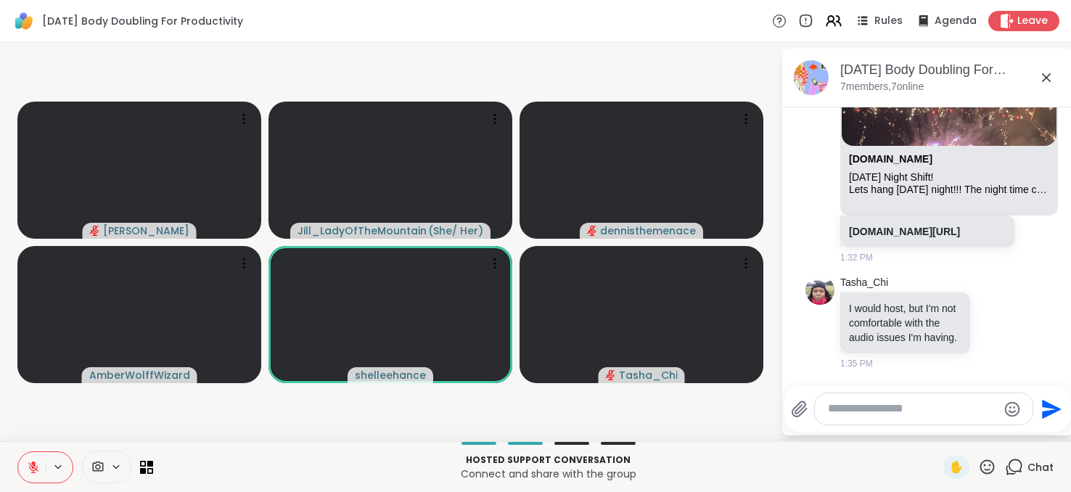
click at [29, 467] on icon at bounding box center [33, 467] width 13 height 13
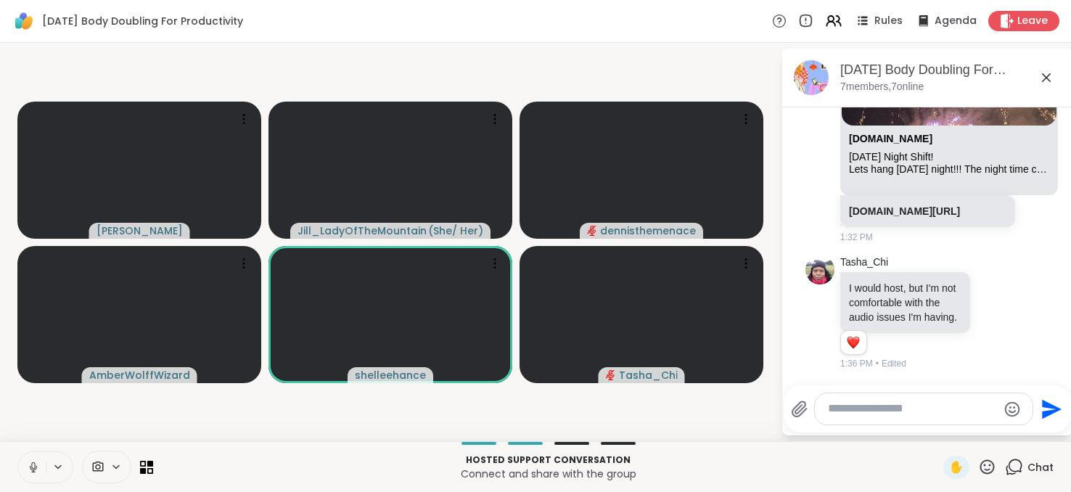
click at [29, 467] on icon at bounding box center [33, 467] width 13 height 13
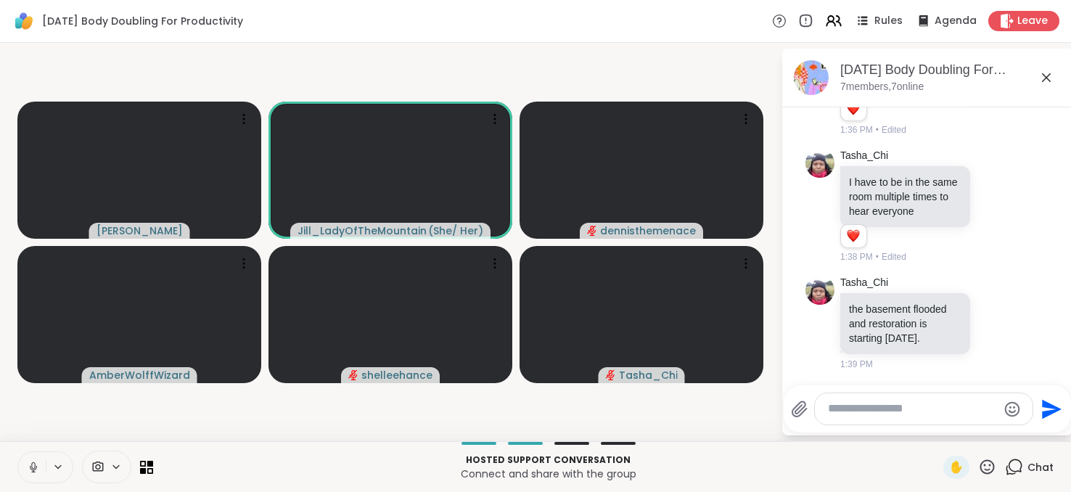
scroll to position [2027, 0]
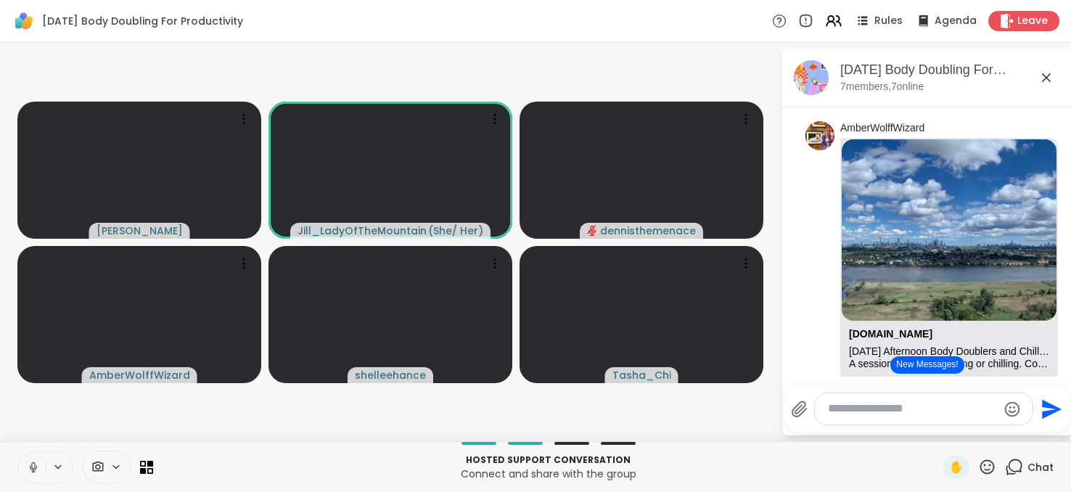
click at [25, 467] on button at bounding box center [32, 467] width 28 height 30
click at [27, 469] on icon at bounding box center [33, 467] width 13 height 13
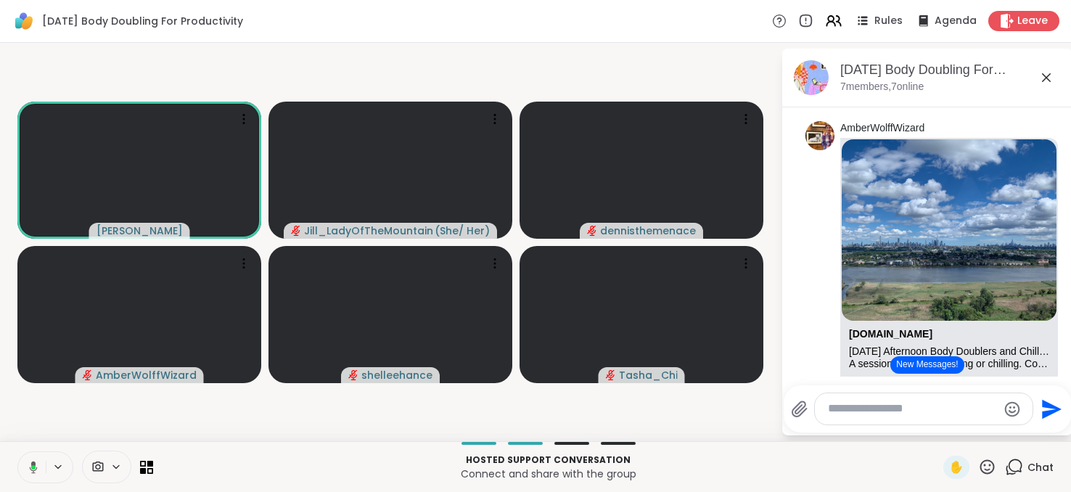
click at [26, 469] on icon at bounding box center [31, 467] width 13 height 13
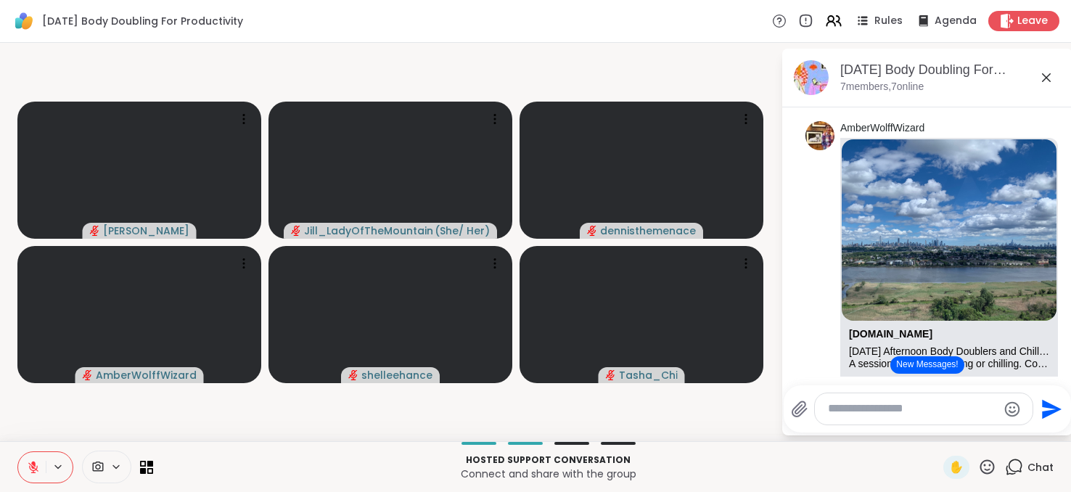
click at [27, 469] on icon at bounding box center [33, 467] width 13 height 13
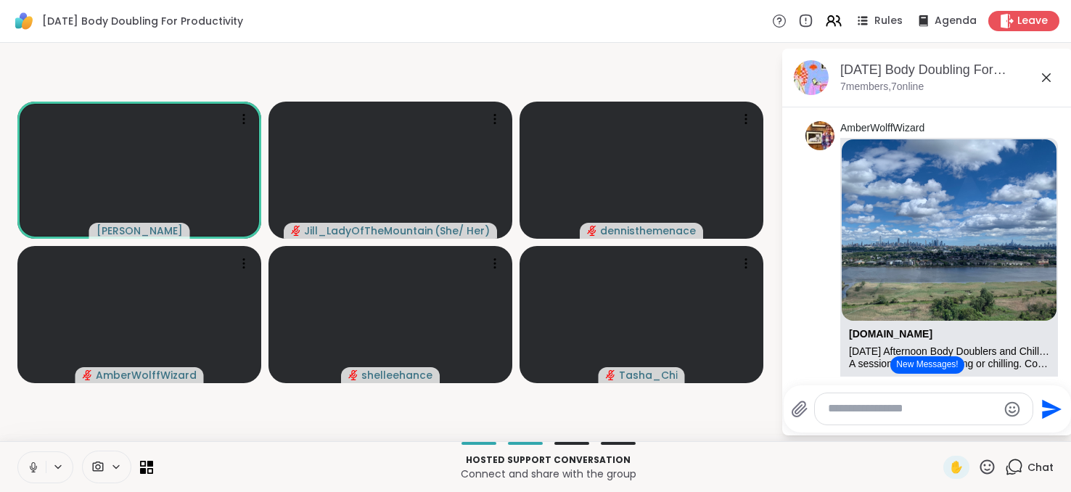
click at [27, 469] on icon at bounding box center [33, 467] width 13 height 13
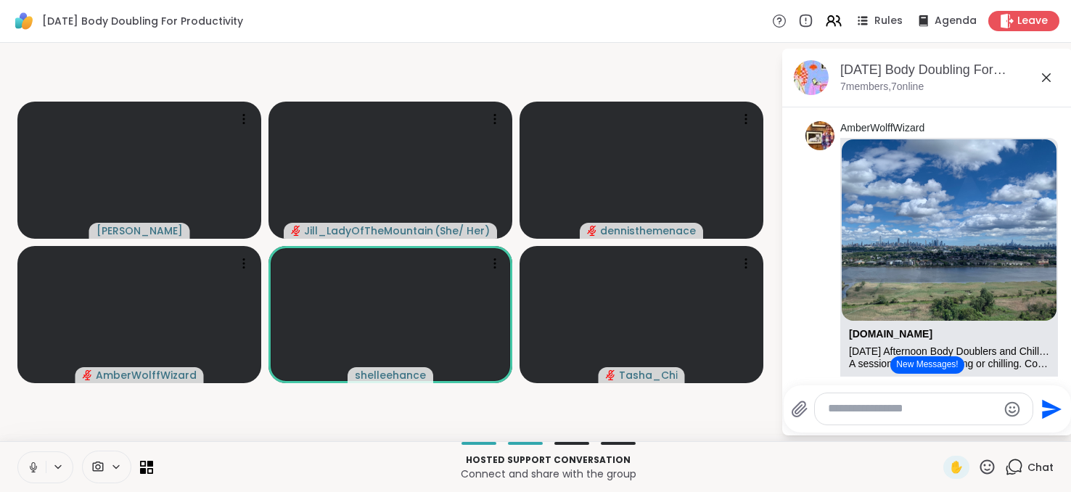
click at [28, 470] on icon at bounding box center [33, 467] width 13 height 13
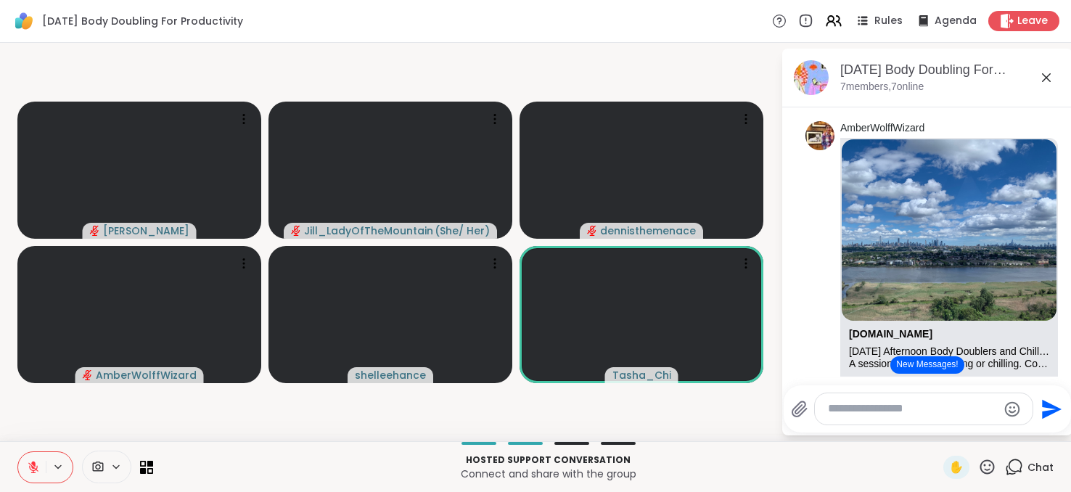
click at [28, 470] on icon at bounding box center [33, 467] width 13 height 13
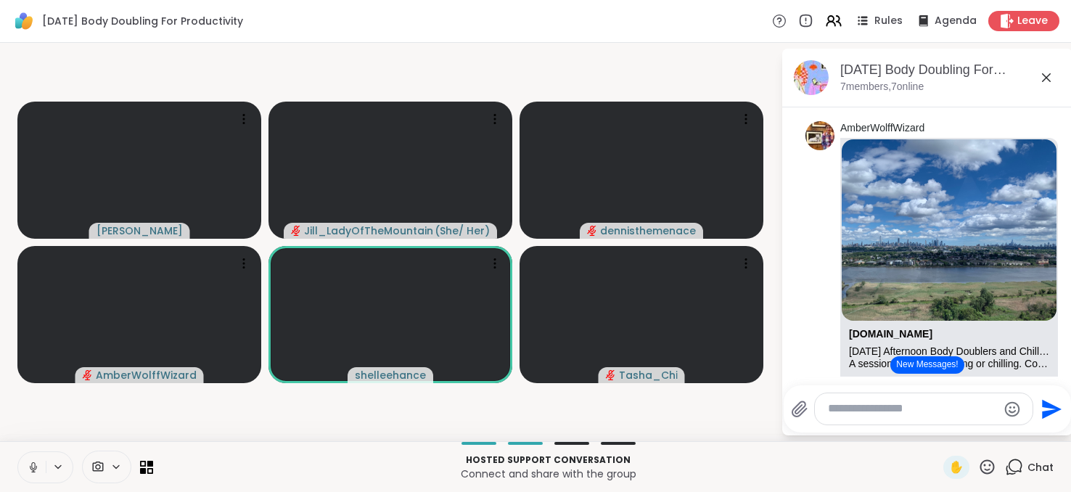
click at [28, 470] on icon at bounding box center [33, 467] width 13 height 13
